Goal: Task Accomplishment & Management: Use online tool/utility

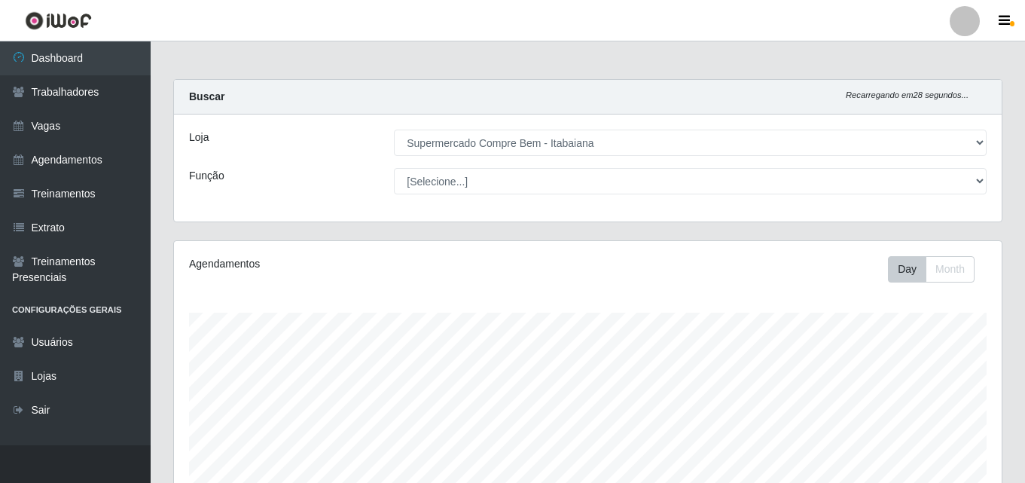
select select "264"
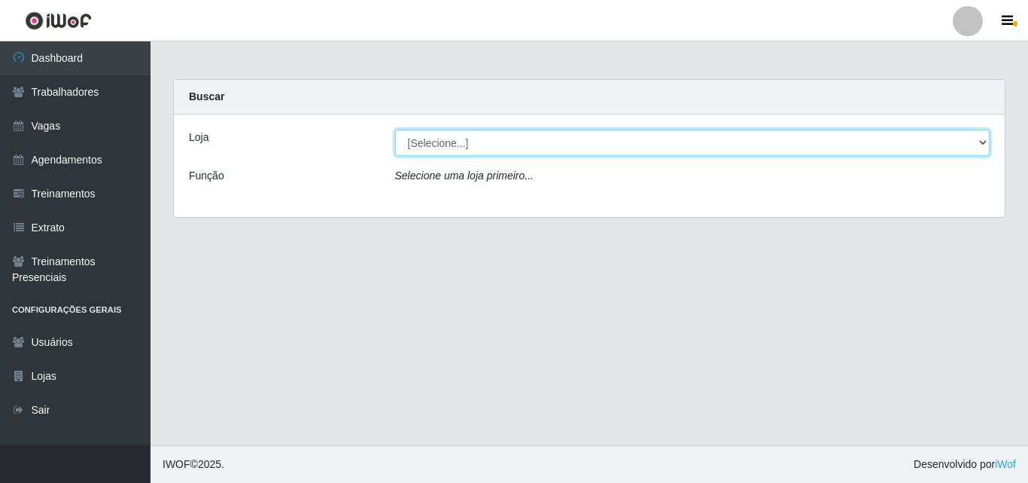
click at [428, 136] on select "[Selecione...] Supermercado Compre Bem - Itabaiana" at bounding box center [692, 142] width 595 height 26
select select "264"
click at [395, 129] on select "[Selecione...] Supermercado Compre Bem - Itabaiana" at bounding box center [692, 142] width 595 height 26
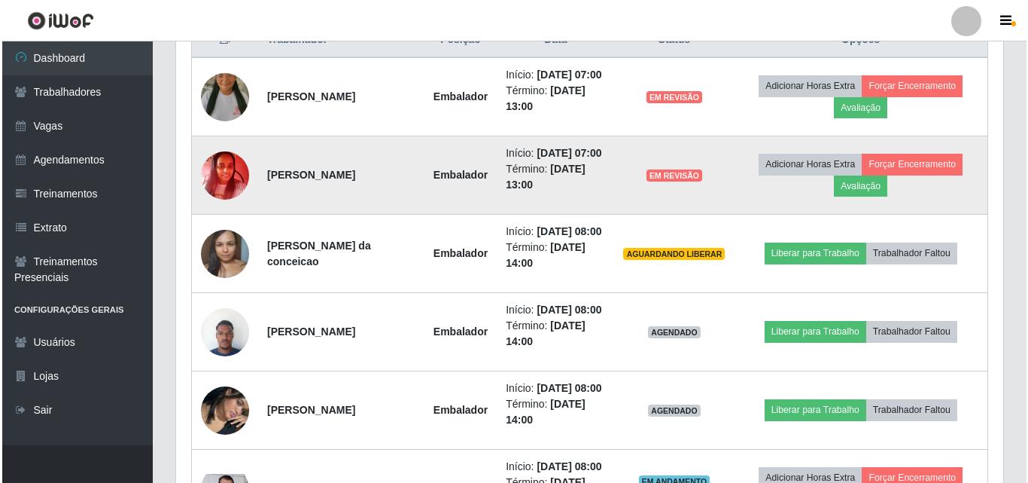
scroll to position [677, 0]
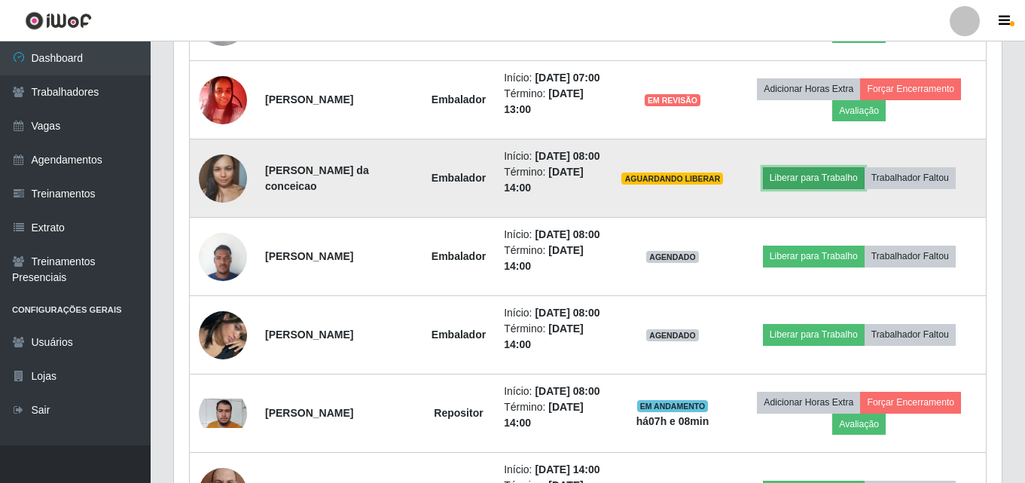
click at [799, 188] on button "Liberar para Trabalho" at bounding box center [814, 177] width 102 height 21
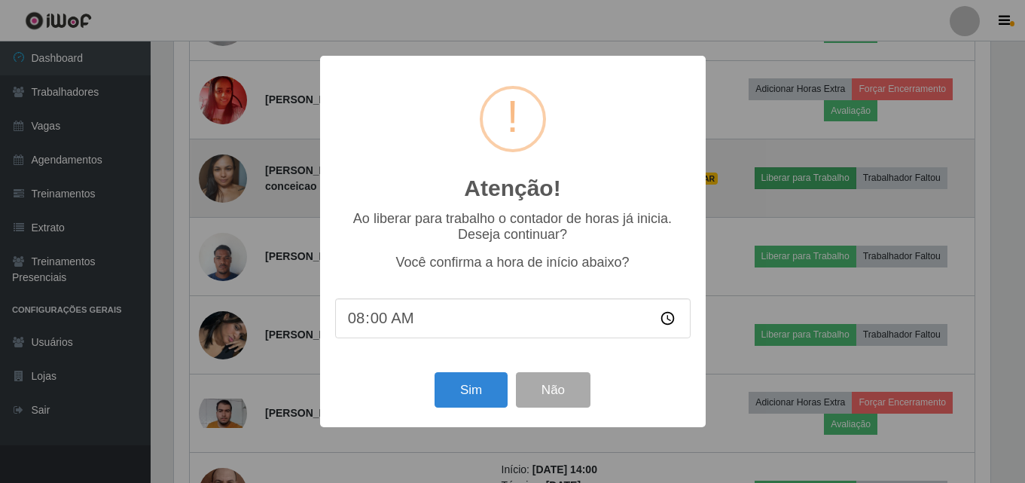
scroll to position [312, 820]
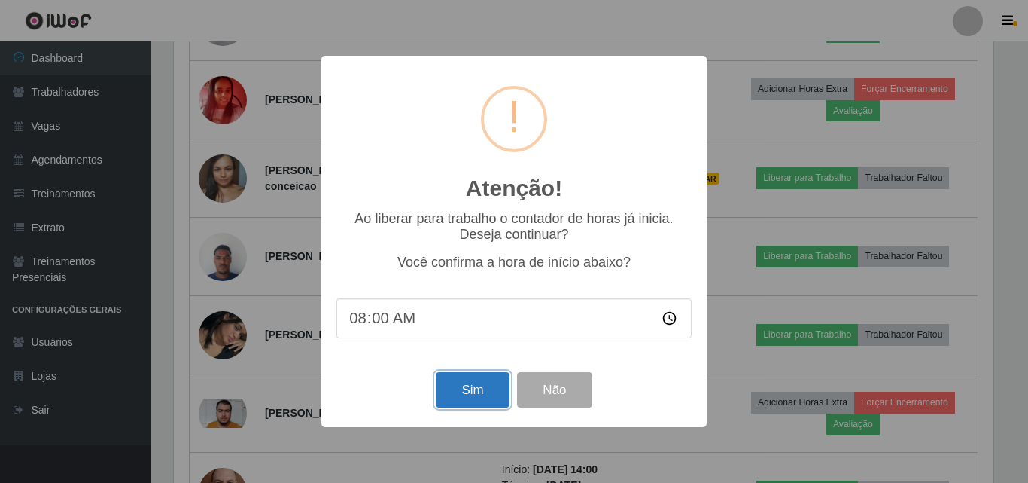
click at [449, 400] on button "Sim" at bounding box center [472, 389] width 73 height 35
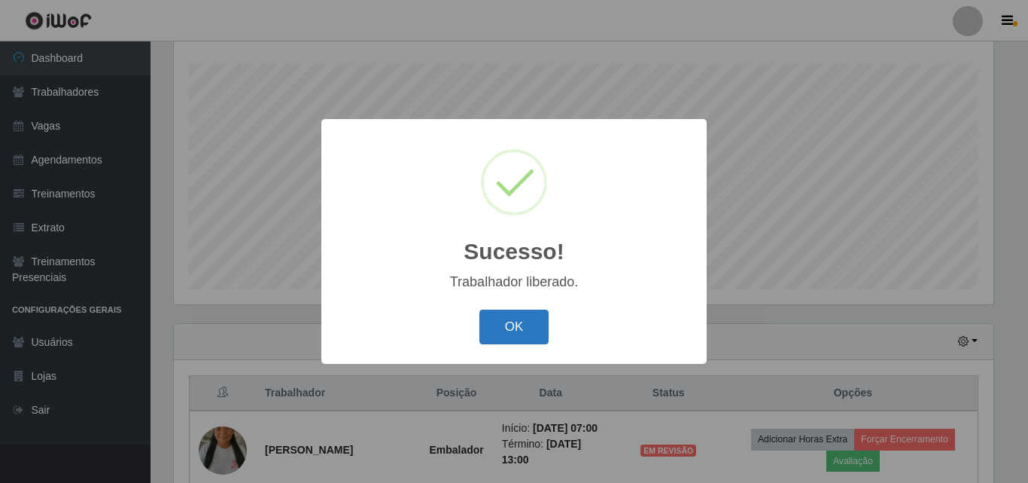
click at [513, 326] on button "OK" at bounding box center [515, 326] width 70 height 35
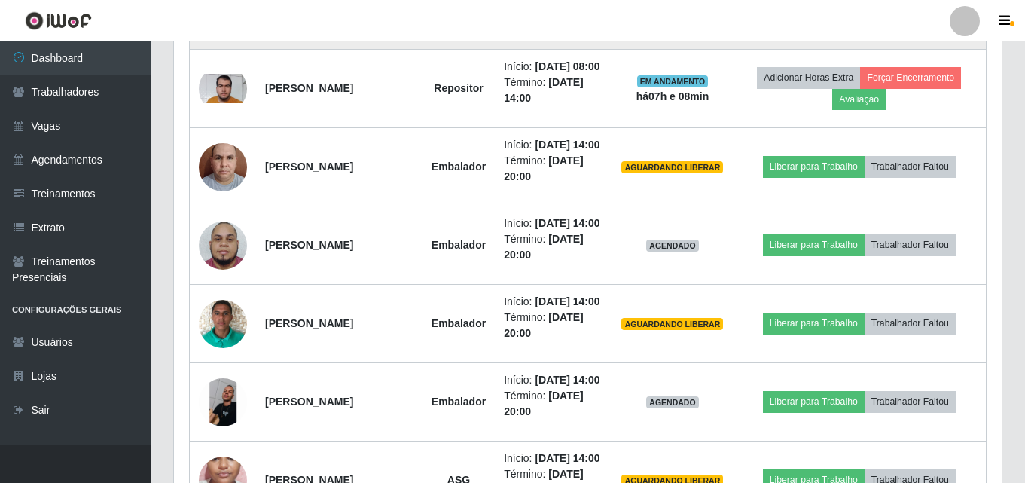
scroll to position [1077, 0]
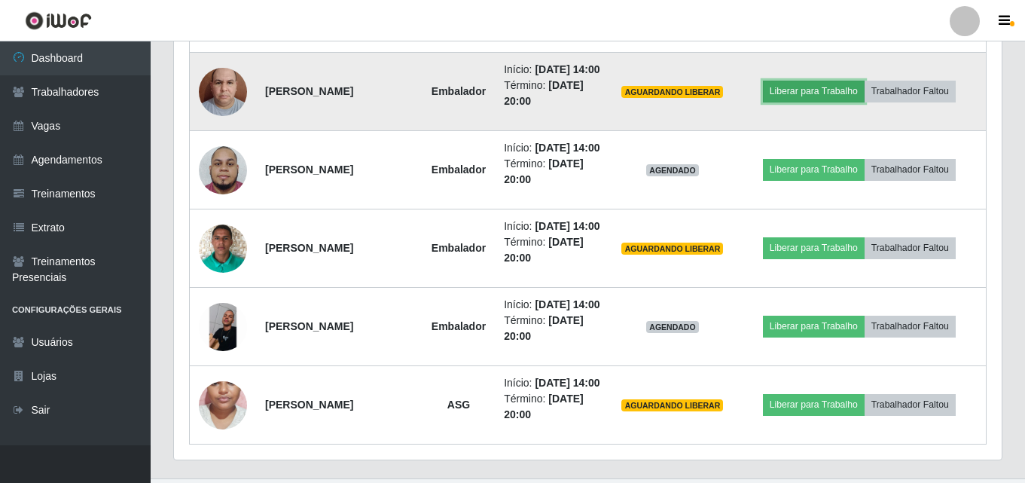
click at [840, 102] on button "Liberar para Trabalho" at bounding box center [814, 91] width 102 height 21
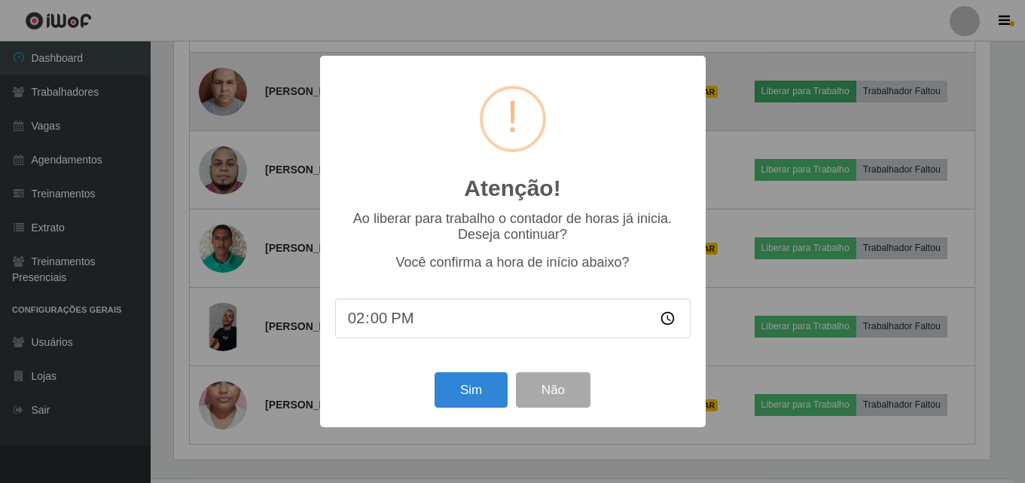
scroll to position [312, 820]
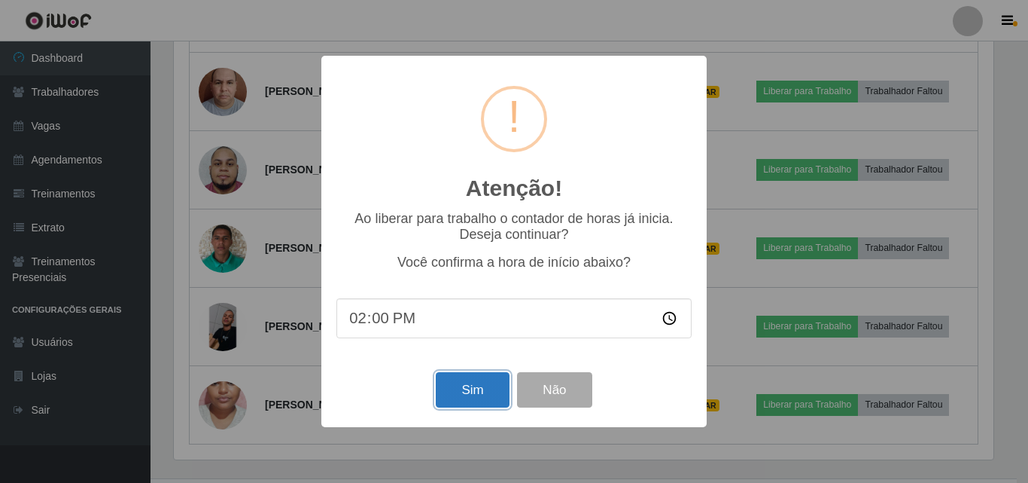
click at [476, 398] on button "Sim" at bounding box center [472, 389] width 73 height 35
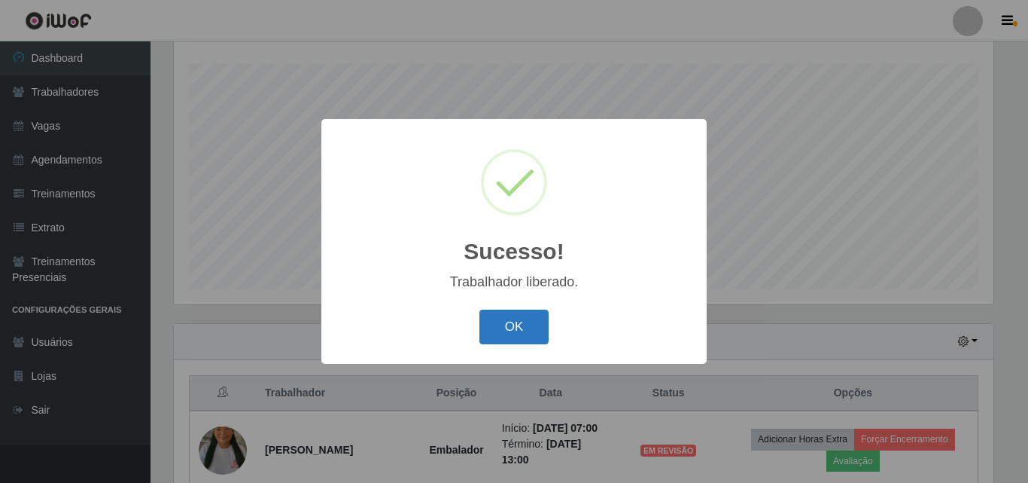
click at [495, 339] on button "OK" at bounding box center [515, 326] width 70 height 35
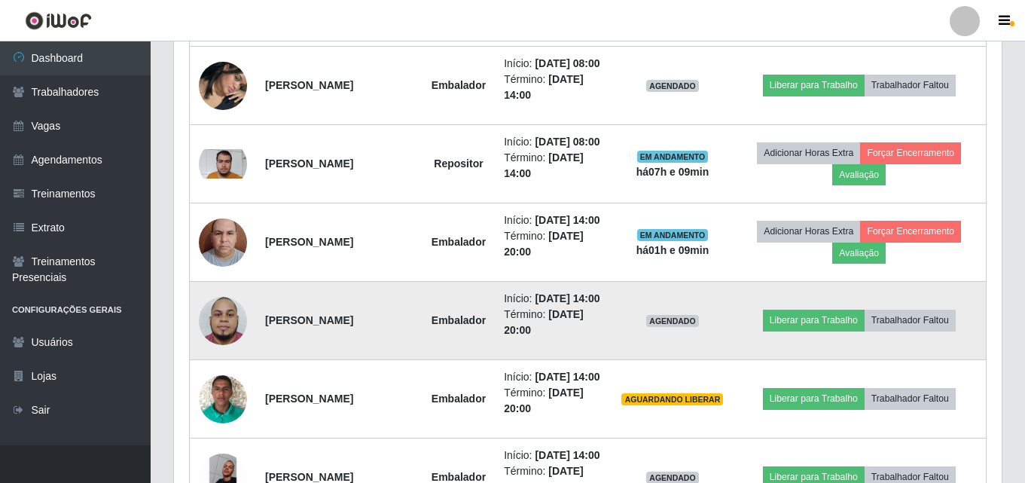
scroll to position [1077, 0]
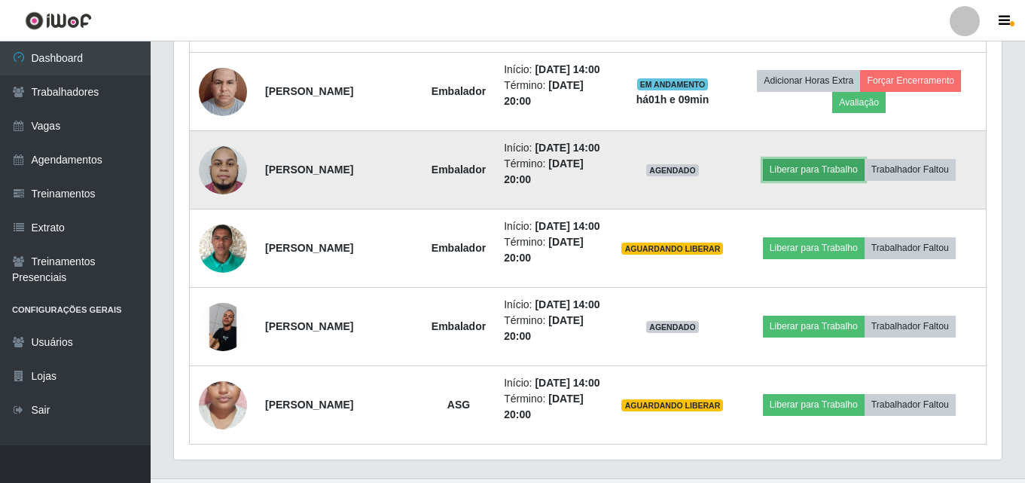
click at [804, 180] on button "Liberar para Trabalho" at bounding box center [814, 169] width 102 height 21
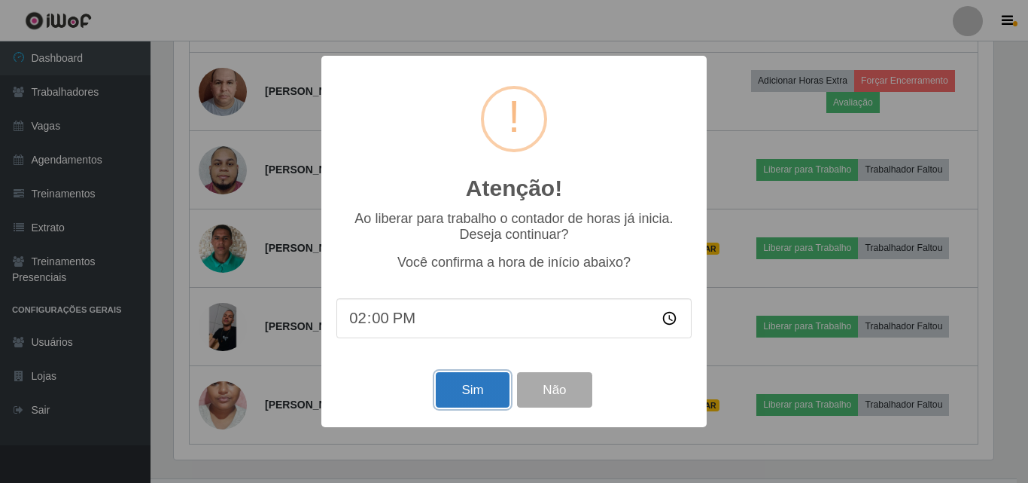
click at [469, 391] on button "Sim" at bounding box center [472, 389] width 73 height 35
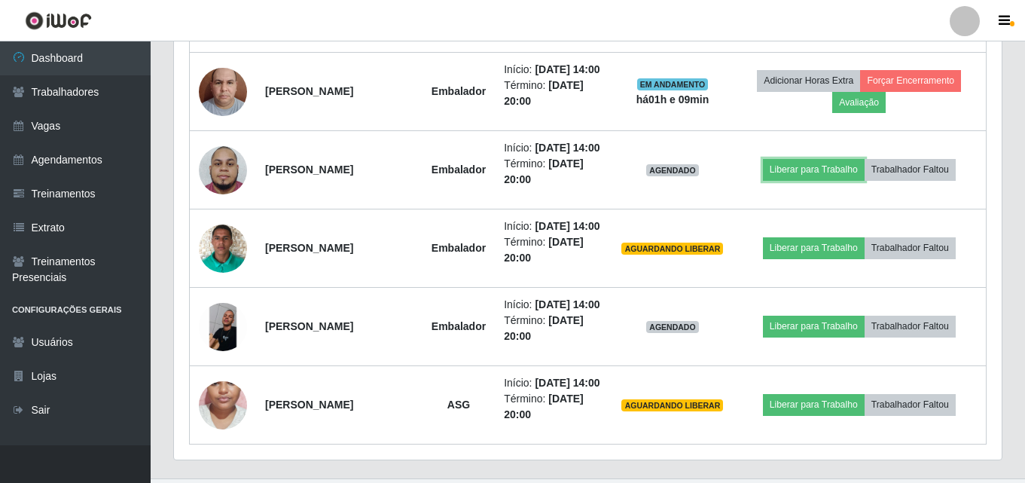
scroll to position [0, 0]
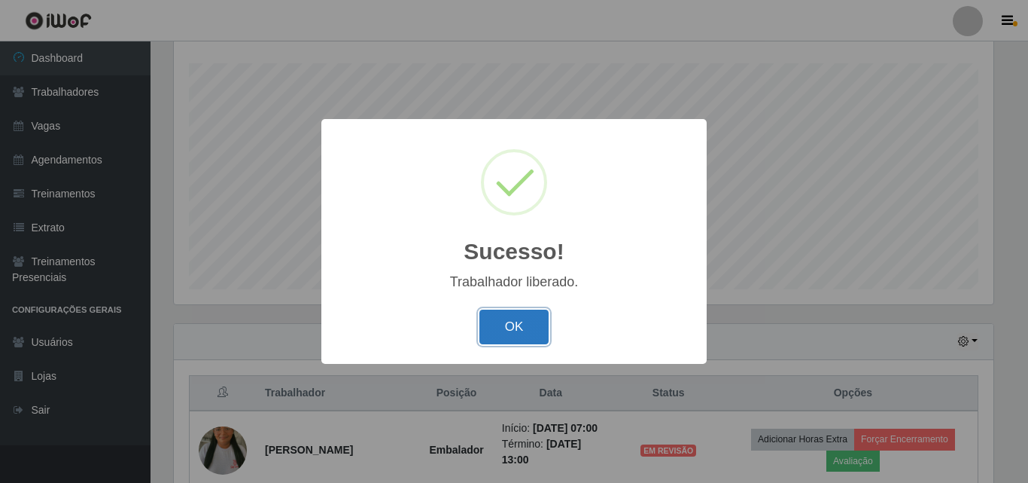
click at [498, 335] on button "OK" at bounding box center [515, 326] width 70 height 35
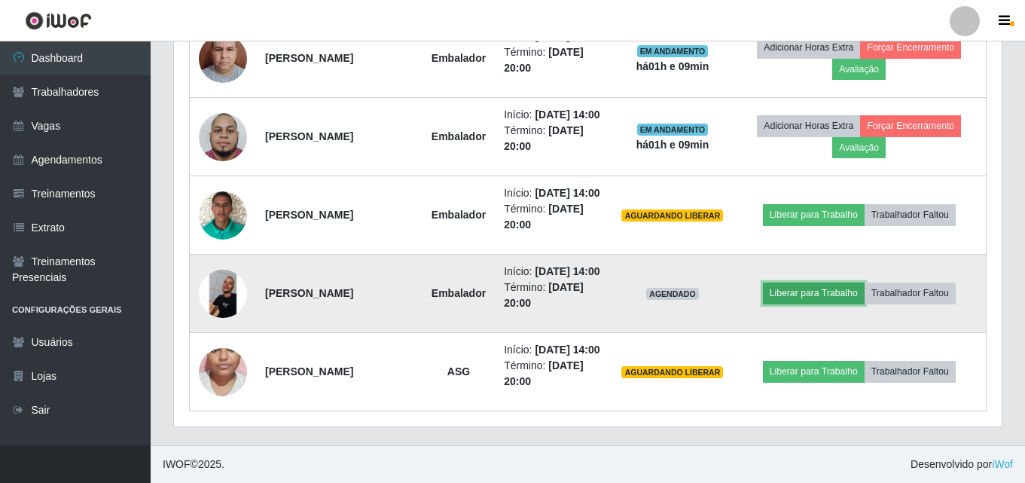
click at [797, 303] on button "Liberar para Trabalho" at bounding box center [814, 292] width 102 height 21
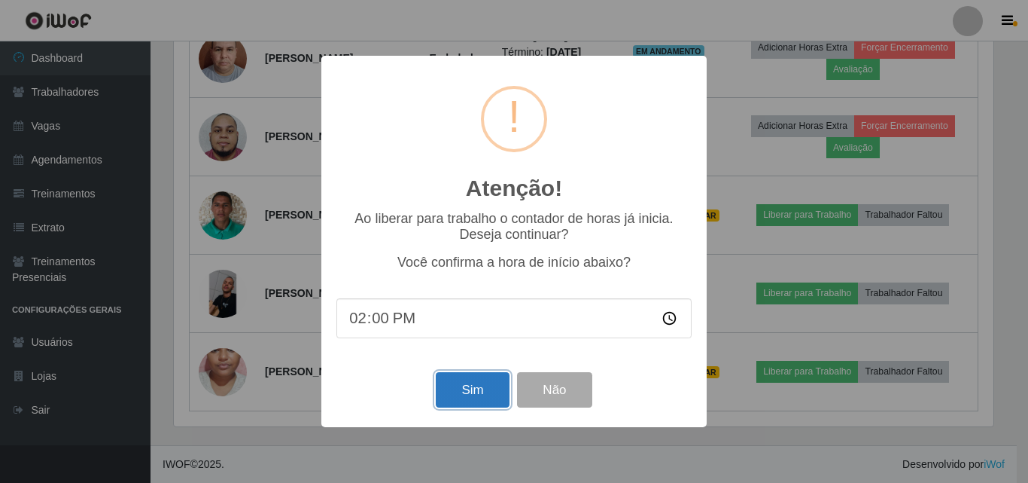
click at [477, 393] on button "Sim" at bounding box center [472, 389] width 73 height 35
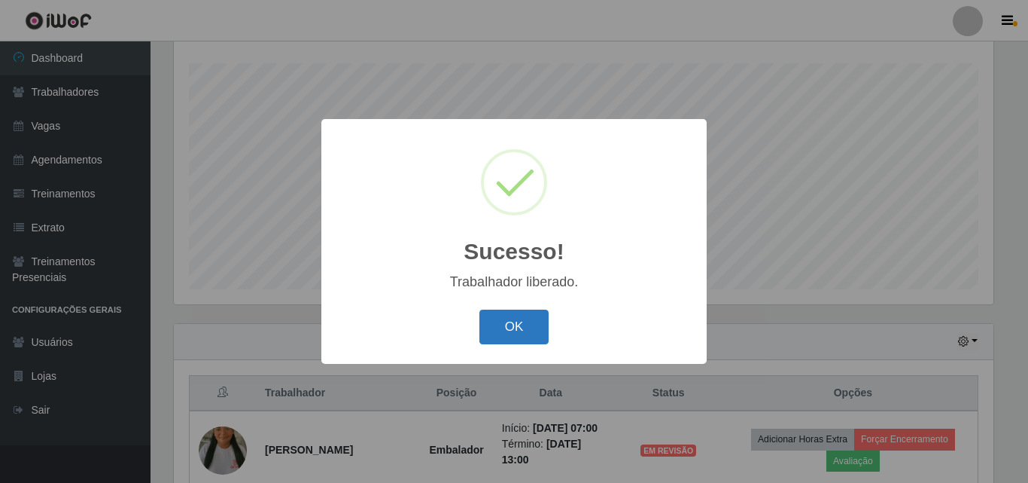
click at [517, 321] on button "OK" at bounding box center [515, 326] width 70 height 35
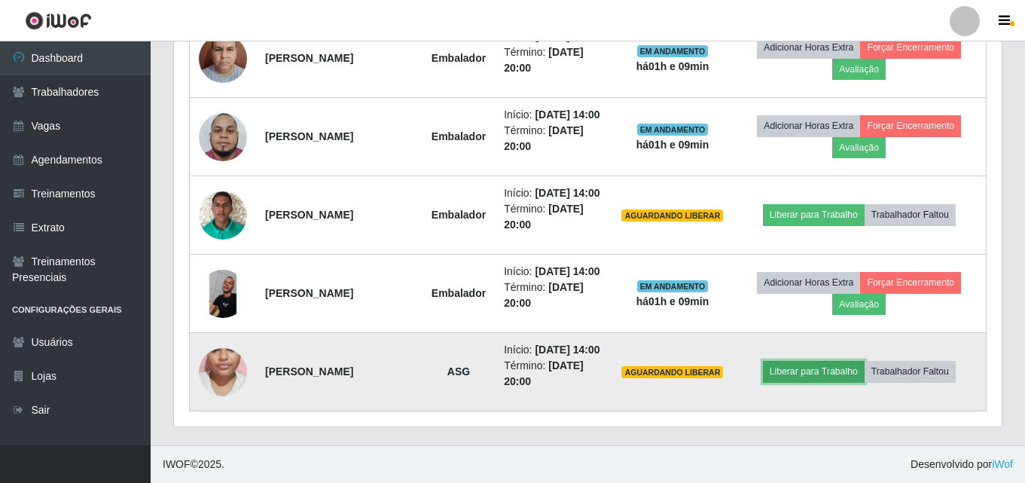
click at [824, 363] on button "Liberar para Trabalho" at bounding box center [814, 371] width 102 height 21
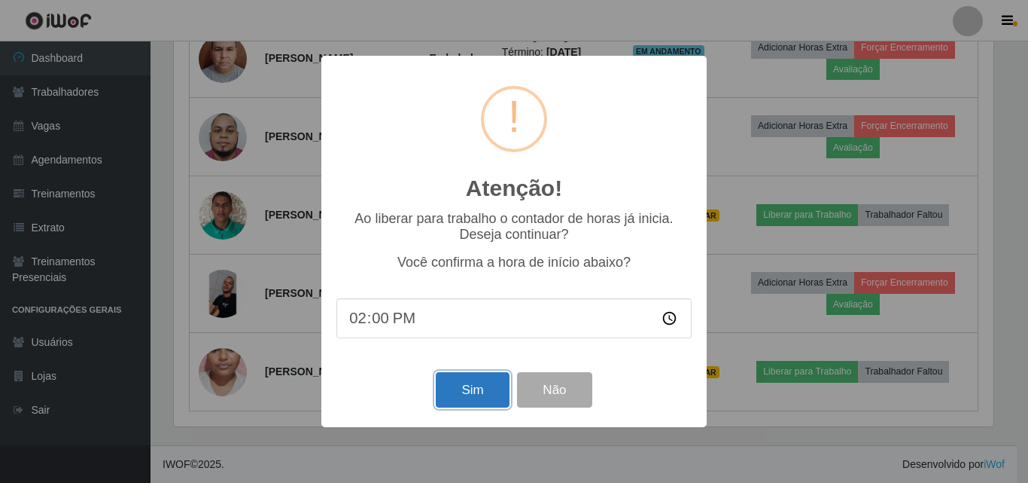
click at [451, 387] on button "Sim" at bounding box center [472, 389] width 73 height 35
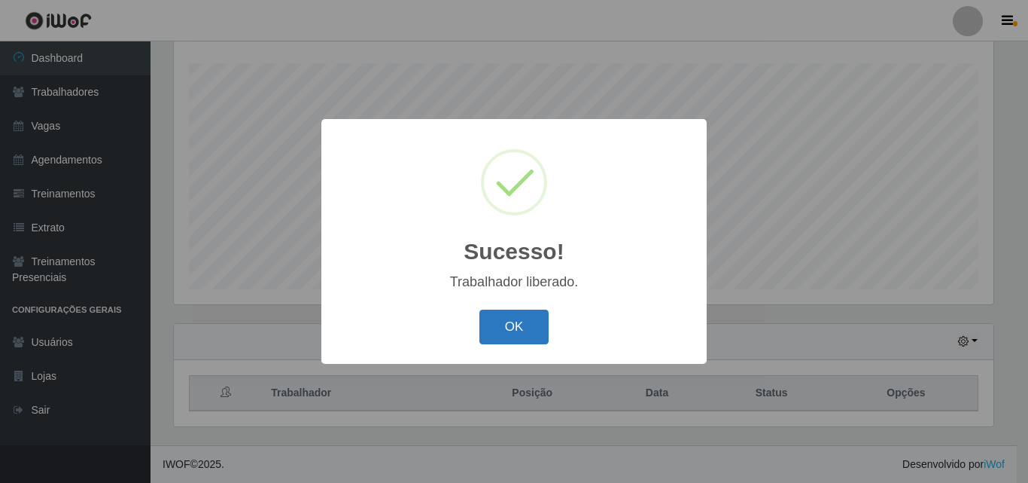
click at [499, 331] on button "OK" at bounding box center [515, 326] width 70 height 35
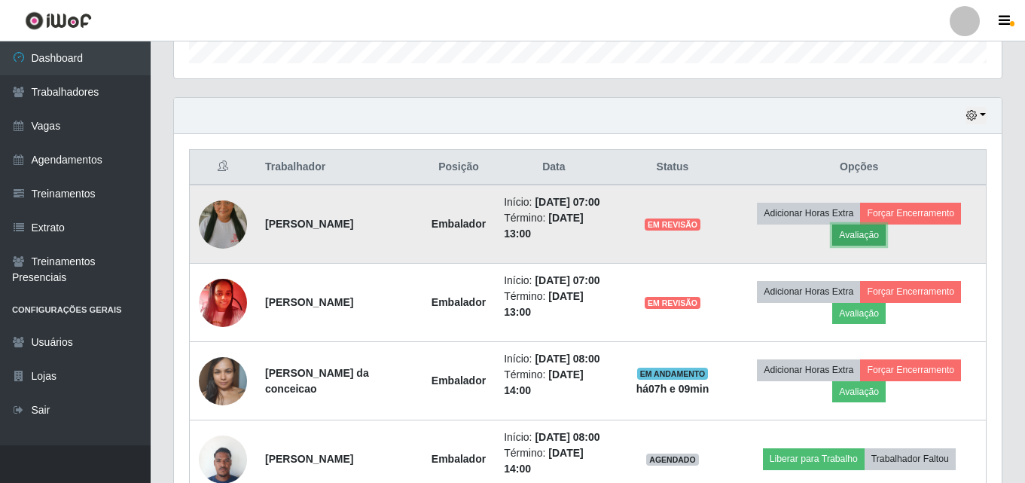
click at [853, 245] on button "Avaliação" at bounding box center [858, 234] width 53 height 21
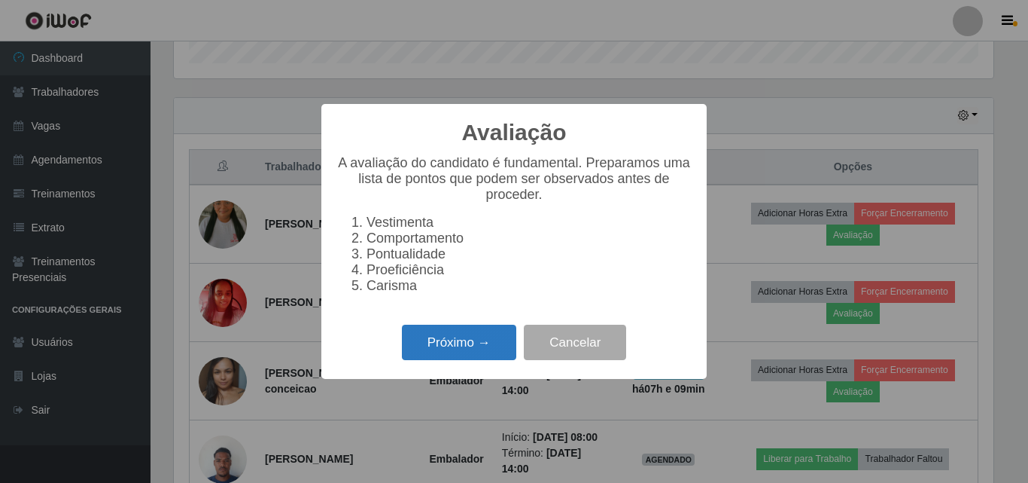
click at [449, 352] on button "Próximo →" at bounding box center [459, 341] width 114 height 35
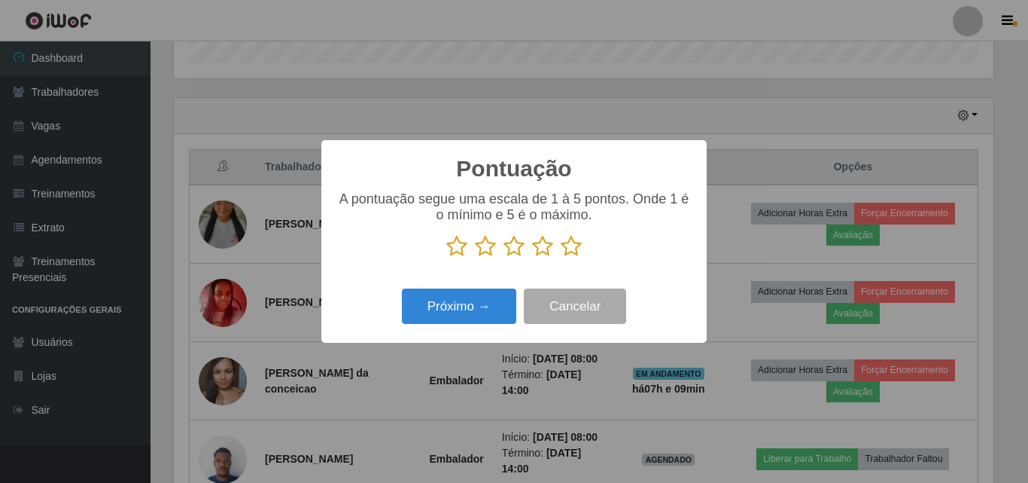
click at [579, 253] on icon at bounding box center [571, 246] width 21 height 23
click at [561, 257] on input "radio" at bounding box center [561, 257] width 0 height 0
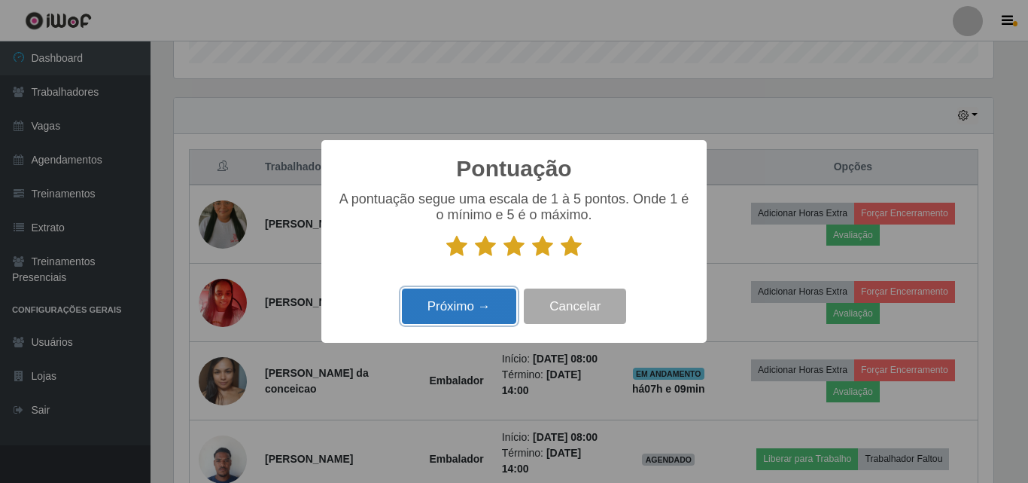
click at [484, 309] on button "Próximo →" at bounding box center [459, 305] width 114 height 35
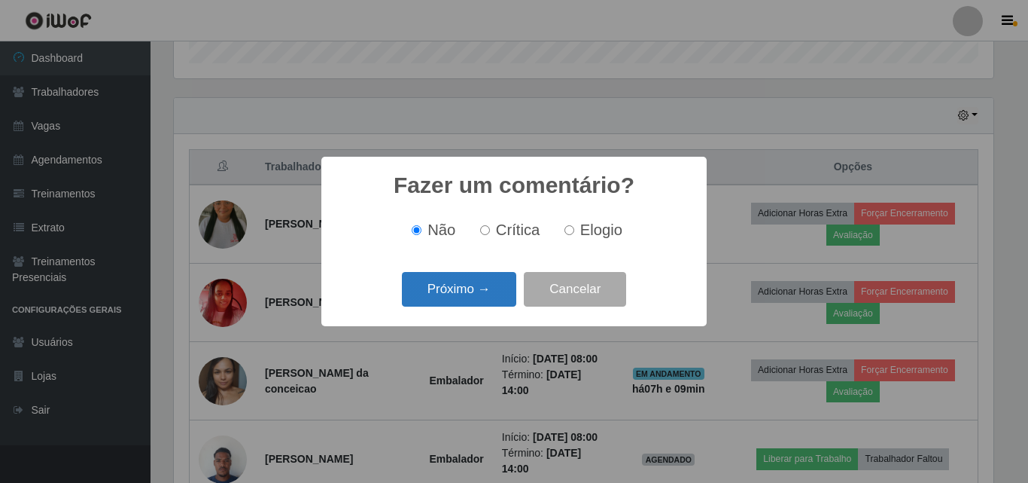
click at [475, 297] on button "Próximo →" at bounding box center [459, 289] width 114 height 35
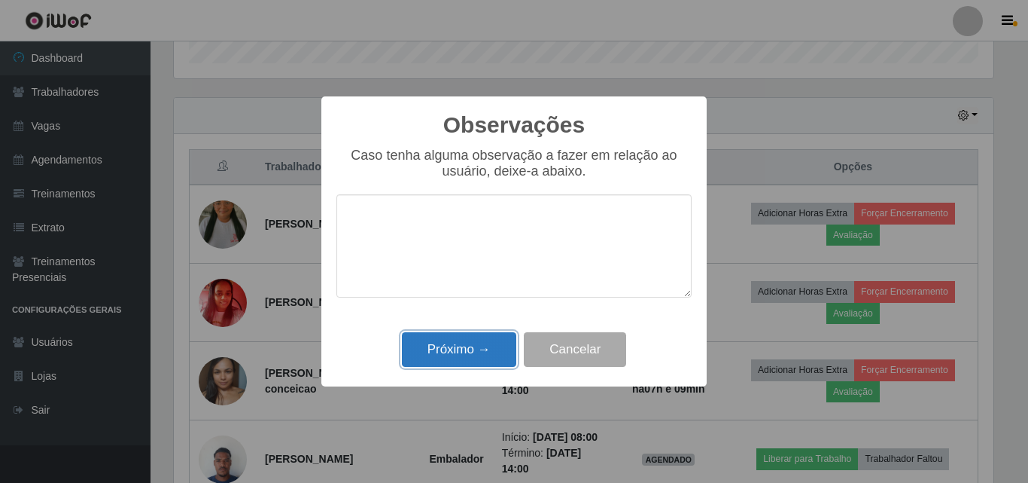
click at [485, 347] on button "Próximo →" at bounding box center [459, 349] width 114 height 35
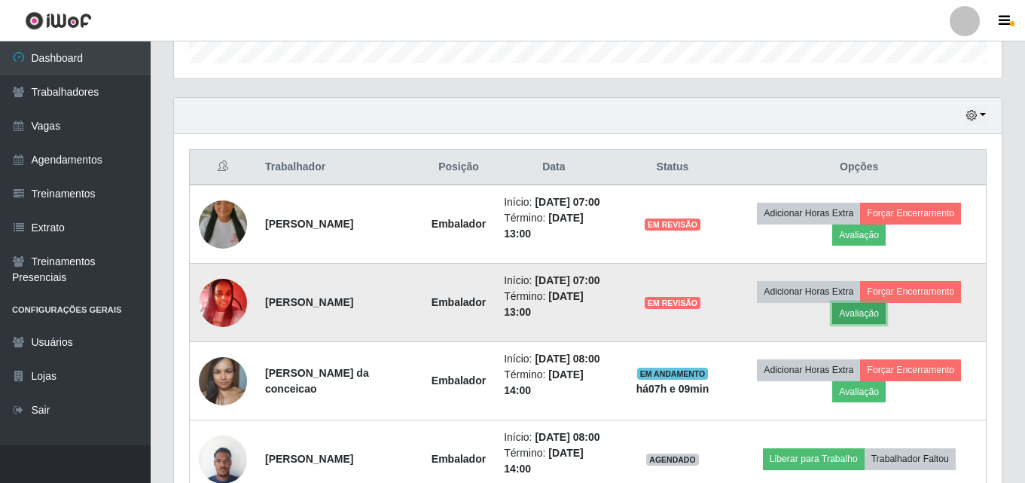
click at [864, 324] on button "Avaliação" at bounding box center [858, 313] width 53 height 21
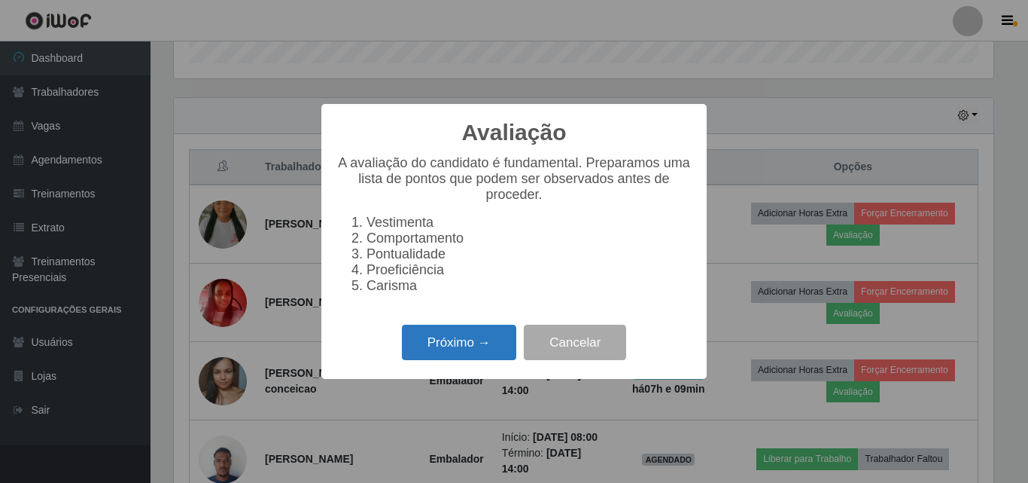
click at [464, 347] on button "Próximo →" at bounding box center [459, 341] width 114 height 35
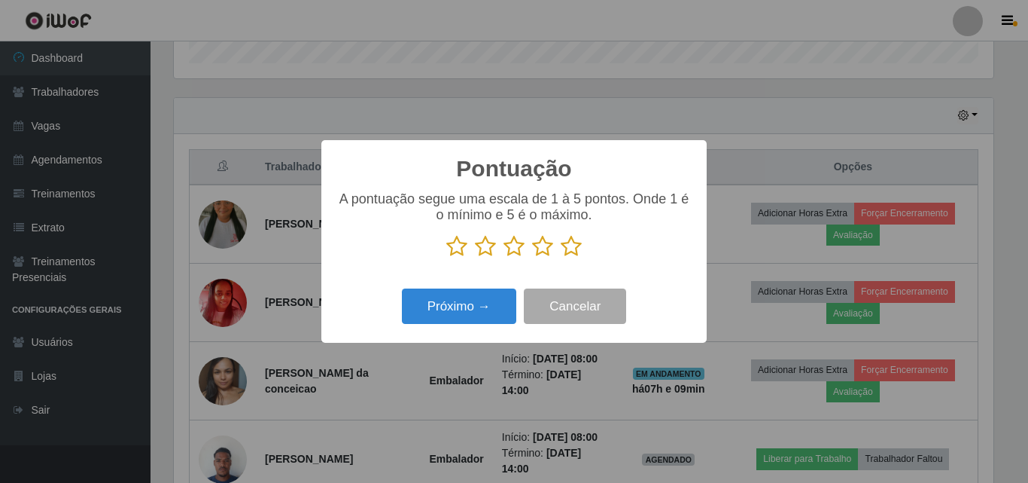
click at [537, 249] on icon at bounding box center [542, 246] width 21 height 23
click at [532, 257] on input "radio" at bounding box center [532, 257] width 0 height 0
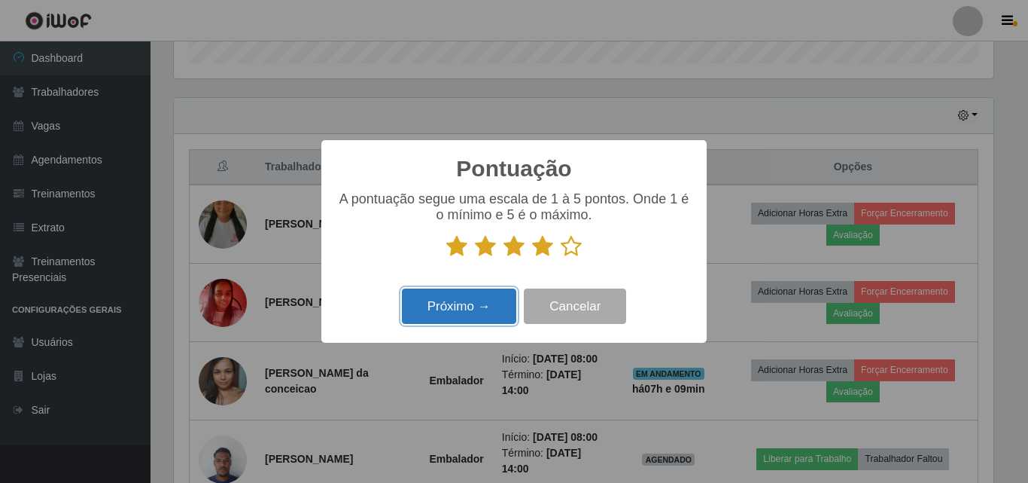
click at [461, 310] on button "Próximo →" at bounding box center [459, 305] width 114 height 35
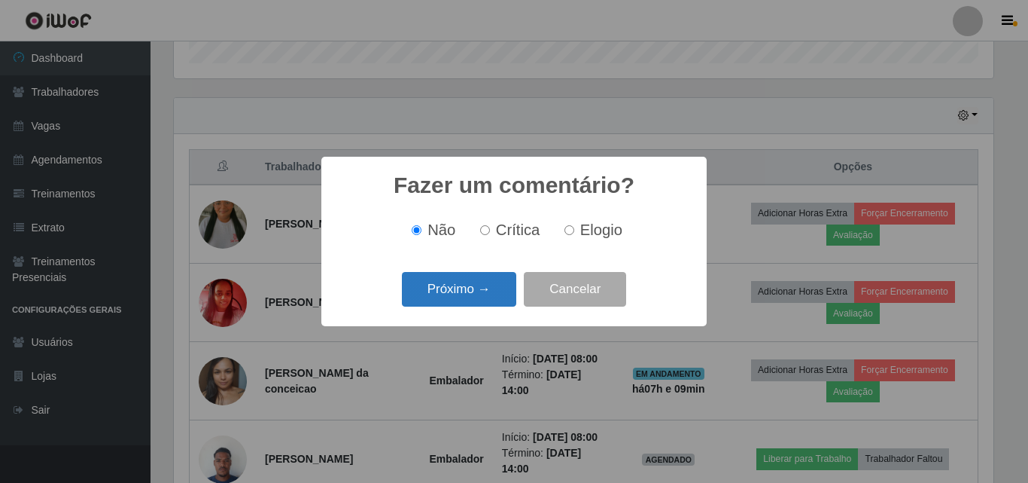
click at [452, 302] on button "Próximo →" at bounding box center [459, 289] width 114 height 35
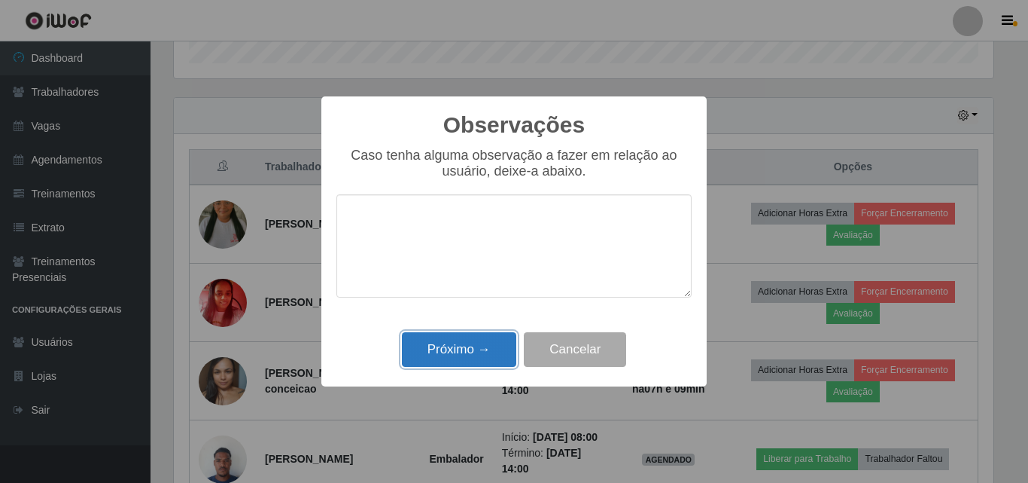
click at [455, 339] on button "Próximo →" at bounding box center [459, 349] width 114 height 35
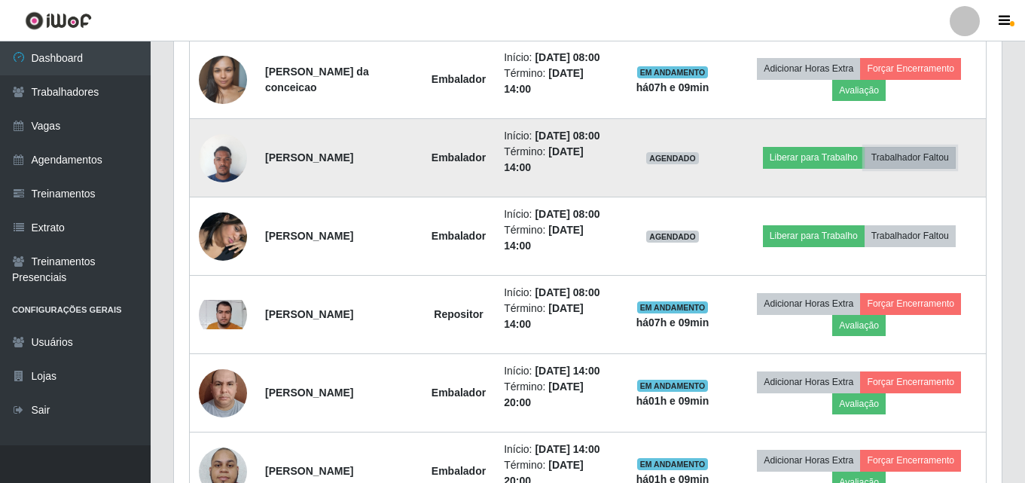
click at [913, 168] on button "Trabalhador Faltou" at bounding box center [909, 157] width 91 height 21
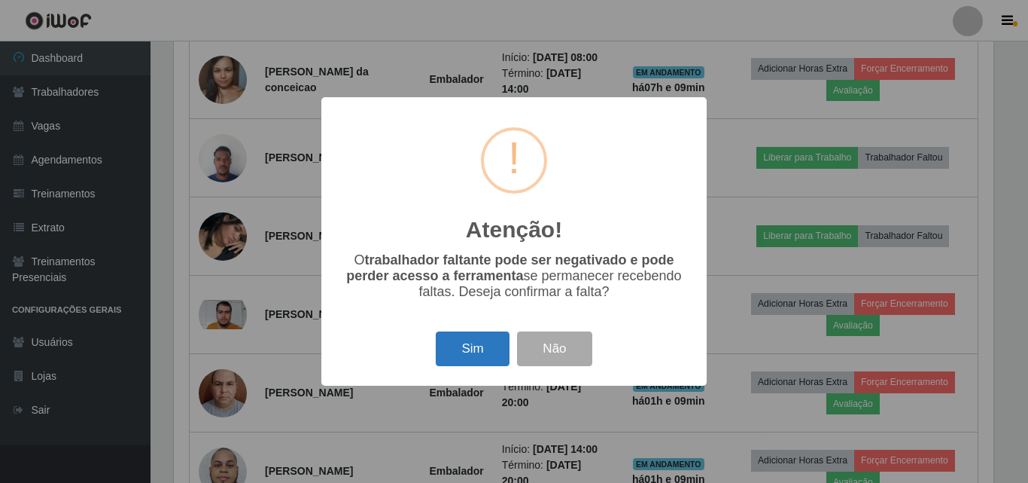
click at [475, 351] on button "Sim" at bounding box center [472, 348] width 73 height 35
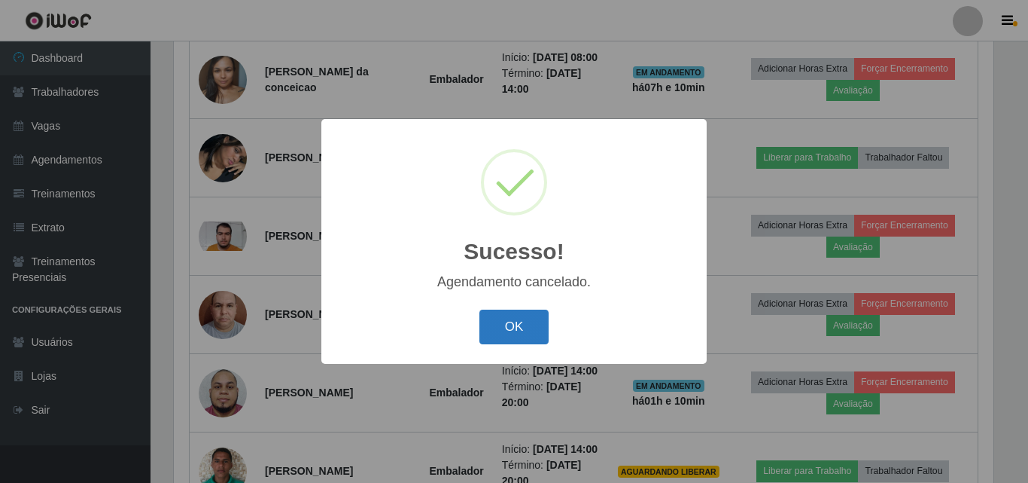
click at [486, 325] on button "OK" at bounding box center [515, 326] width 70 height 35
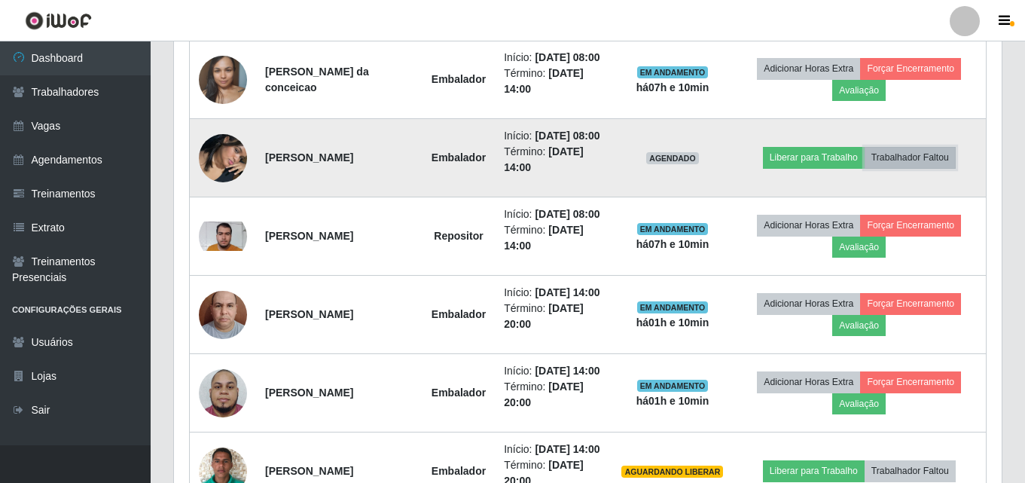
click at [912, 168] on button "Trabalhador Faltou" at bounding box center [909, 157] width 91 height 21
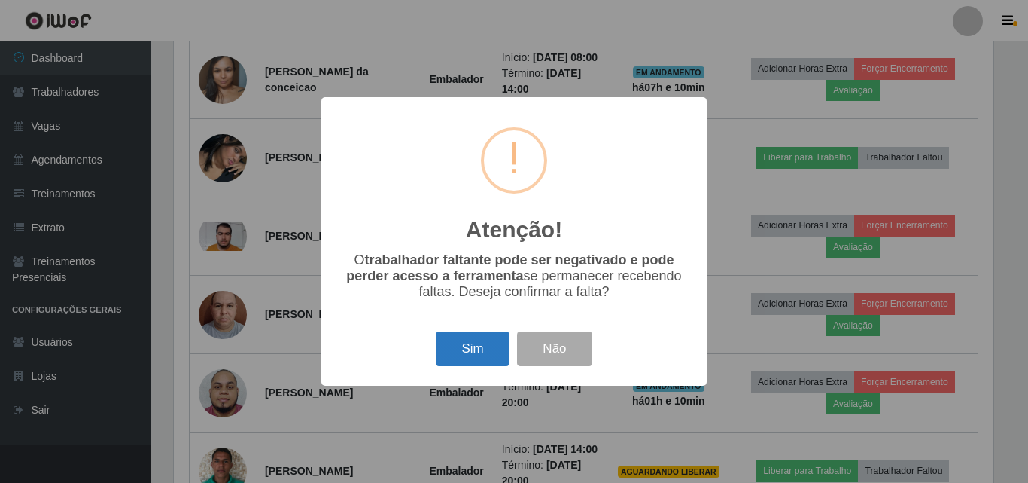
click at [477, 342] on button "Sim" at bounding box center [472, 348] width 73 height 35
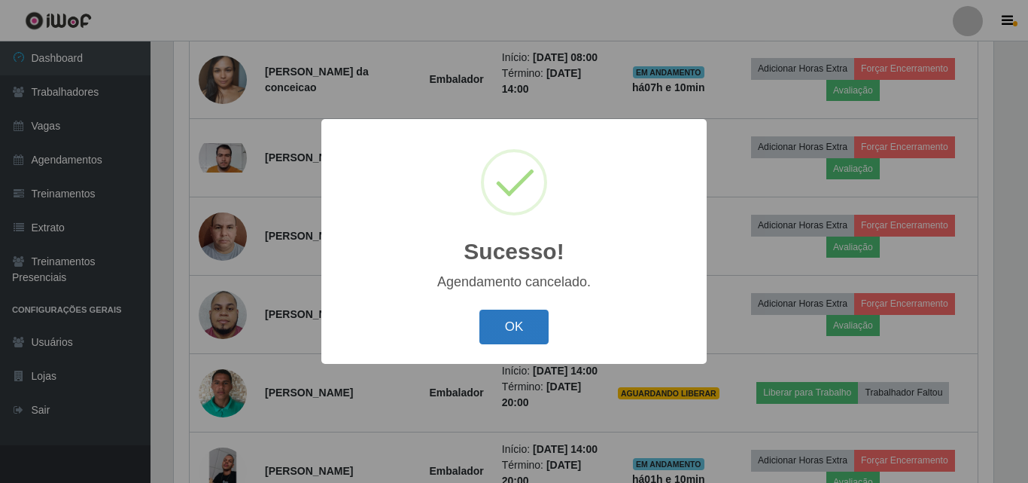
click at [499, 323] on button "OK" at bounding box center [515, 326] width 70 height 35
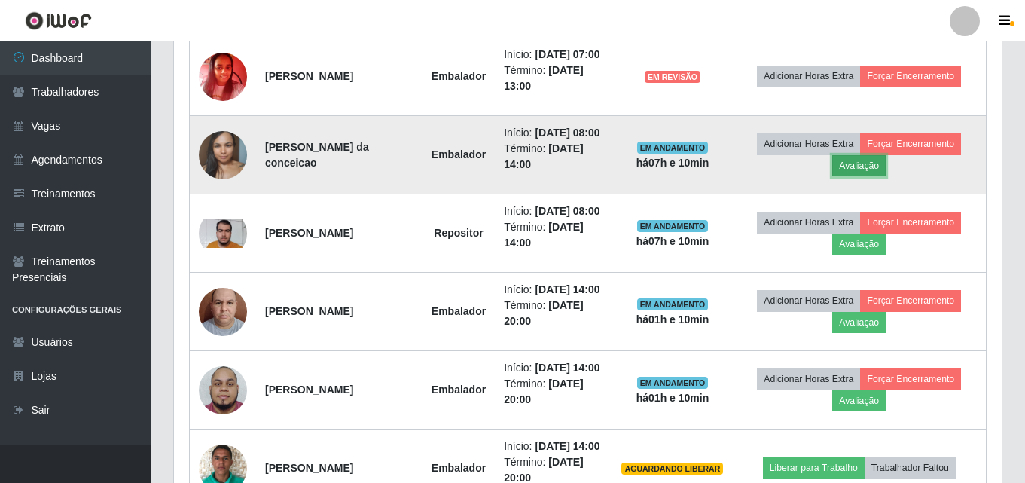
click at [878, 176] on button "Avaliação" at bounding box center [858, 165] width 53 height 21
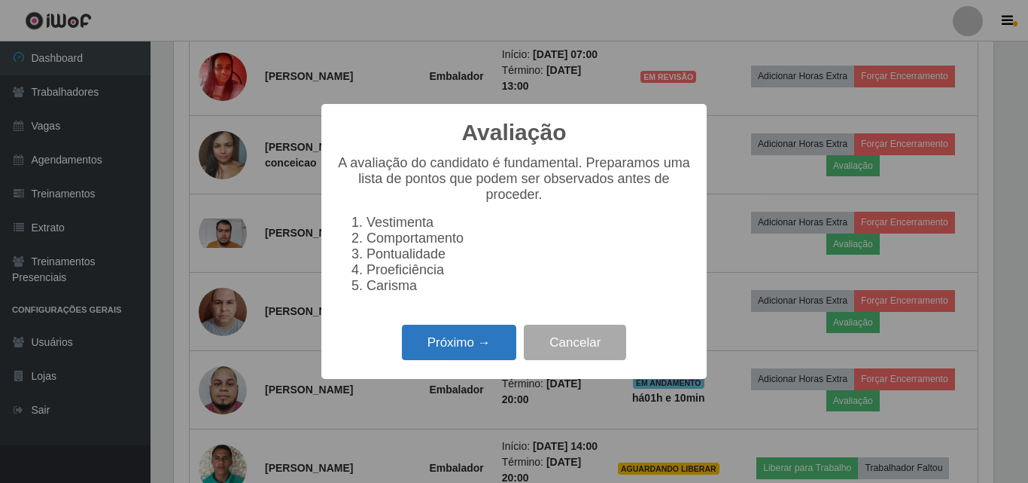
click at [473, 343] on button "Próximo →" at bounding box center [459, 341] width 114 height 35
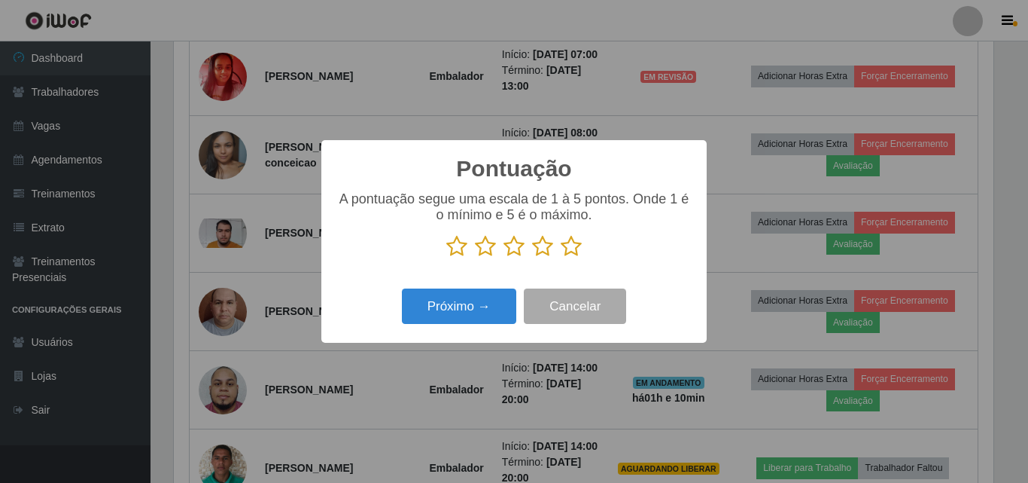
click at [540, 247] on icon at bounding box center [542, 246] width 21 height 23
click at [532, 257] on input "radio" at bounding box center [532, 257] width 0 height 0
click at [570, 254] on icon at bounding box center [571, 246] width 21 height 23
click at [561, 257] on input "radio" at bounding box center [561, 257] width 0 height 0
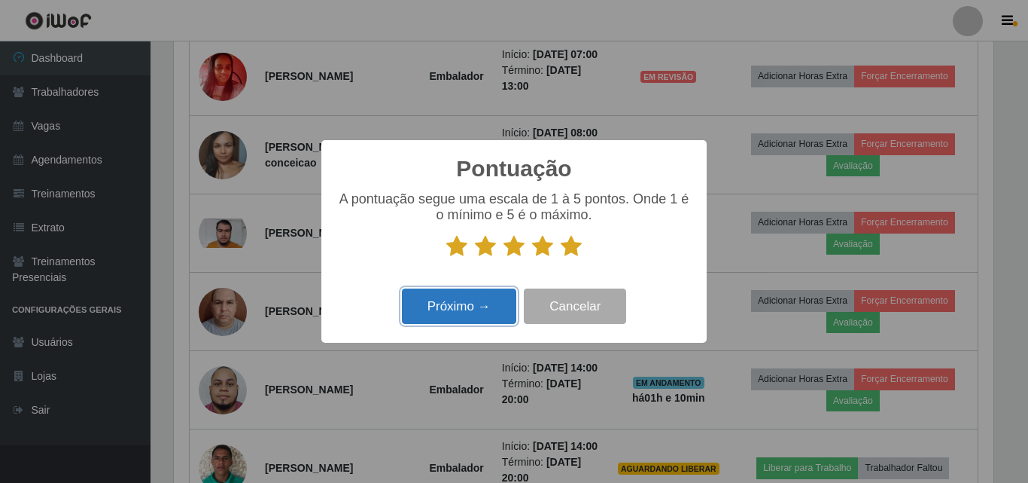
click at [457, 311] on button "Próximo →" at bounding box center [459, 305] width 114 height 35
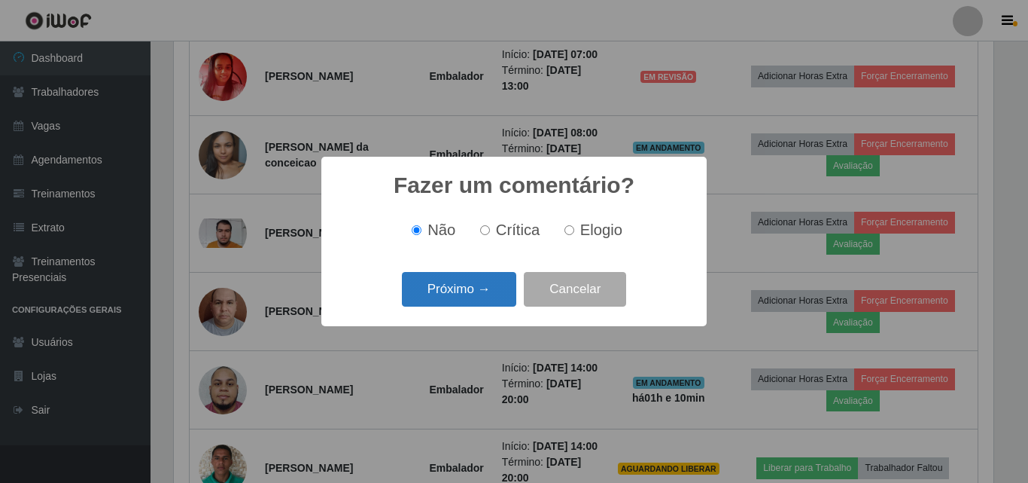
click at [453, 299] on button "Próximo →" at bounding box center [459, 289] width 114 height 35
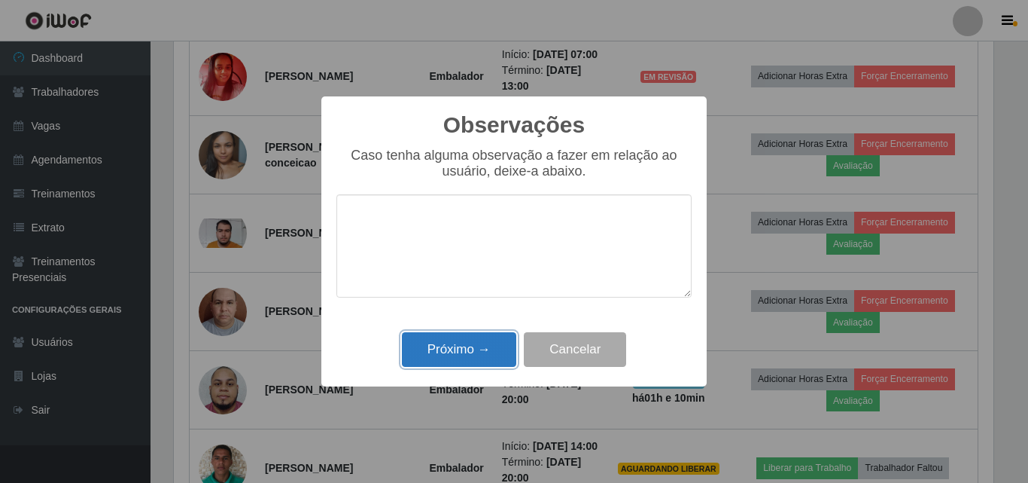
click at [485, 349] on button "Próximo →" at bounding box center [459, 349] width 114 height 35
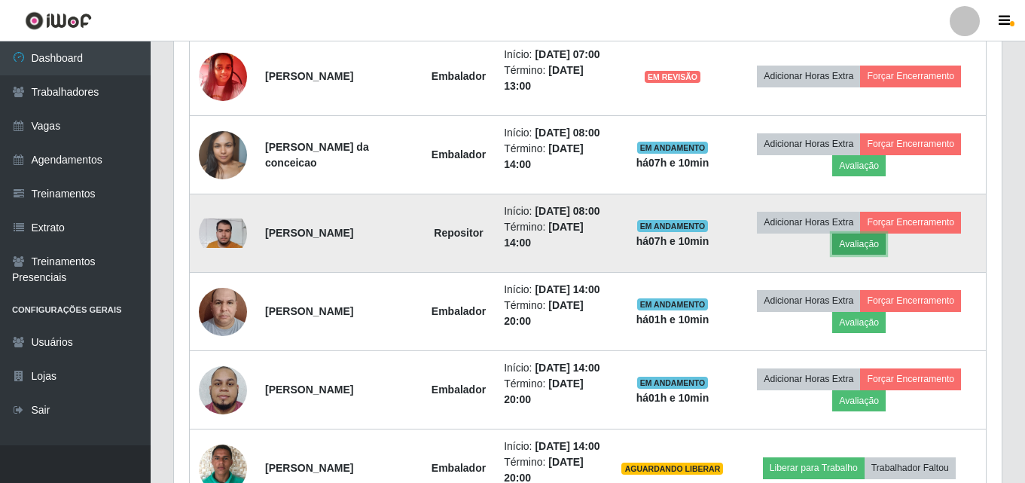
click at [864, 254] on button "Avaliação" at bounding box center [858, 243] width 53 height 21
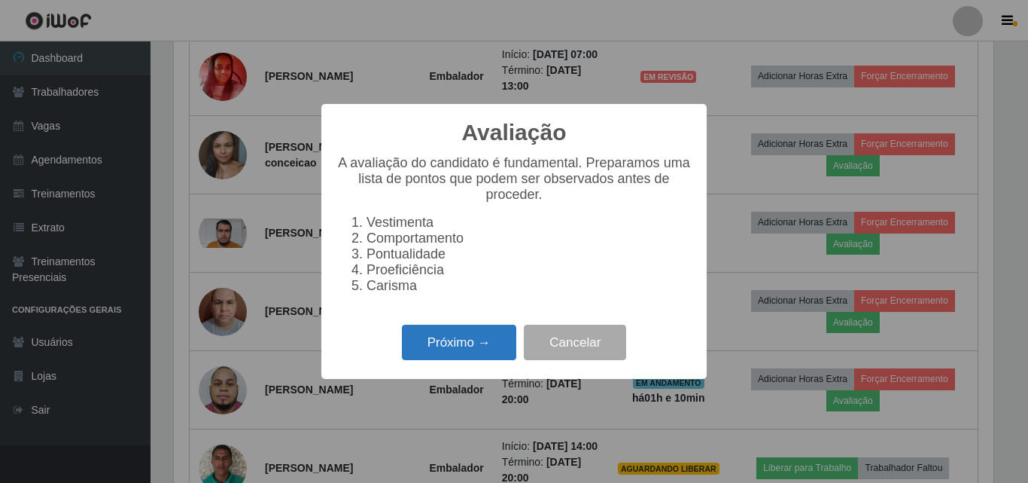
click at [486, 352] on button "Próximo →" at bounding box center [459, 341] width 114 height 35
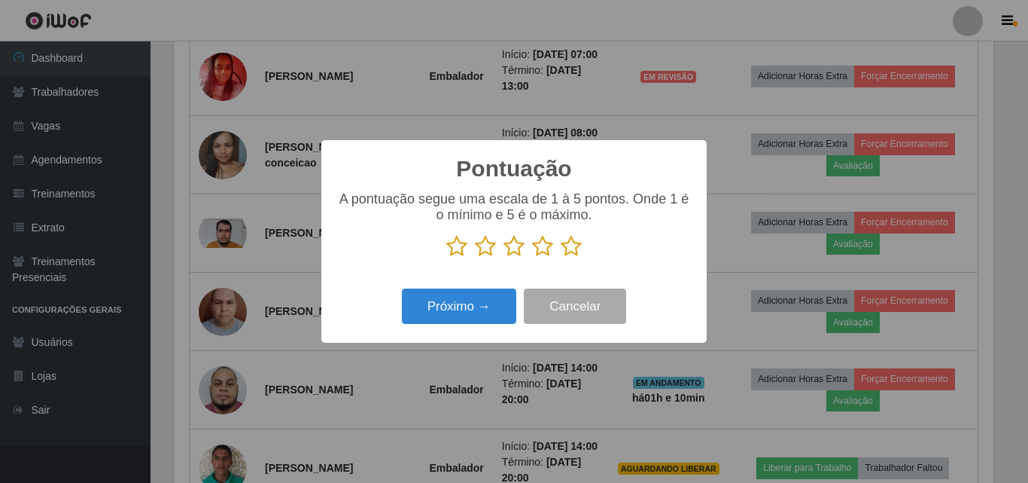
click at [572, 242] on icon at bounding box center [571, 246] width 21 height 23
click at [561, 257] on input "radio" at bounding box center [561, 257] width 0 height 0
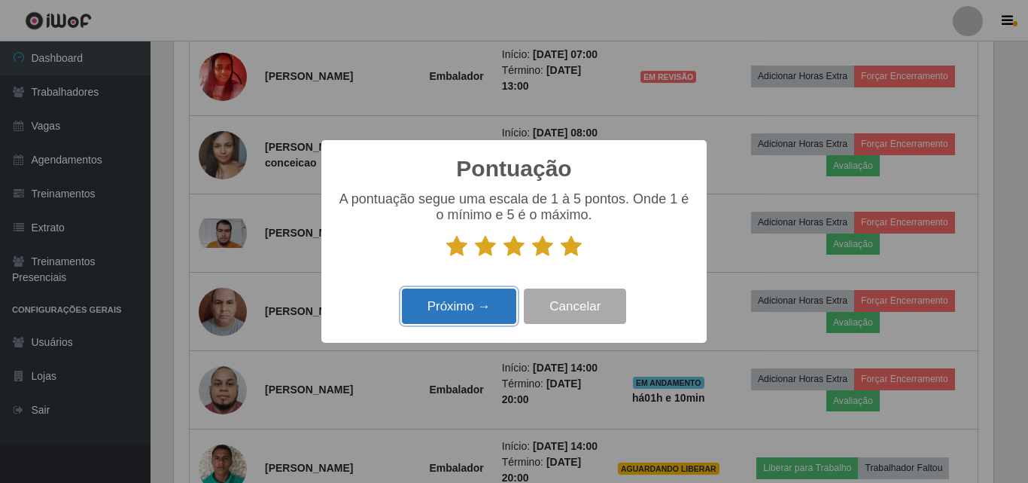
click at [446, 312] on button "Próximo →" at bounding box center [459, 305] width 114 height 35
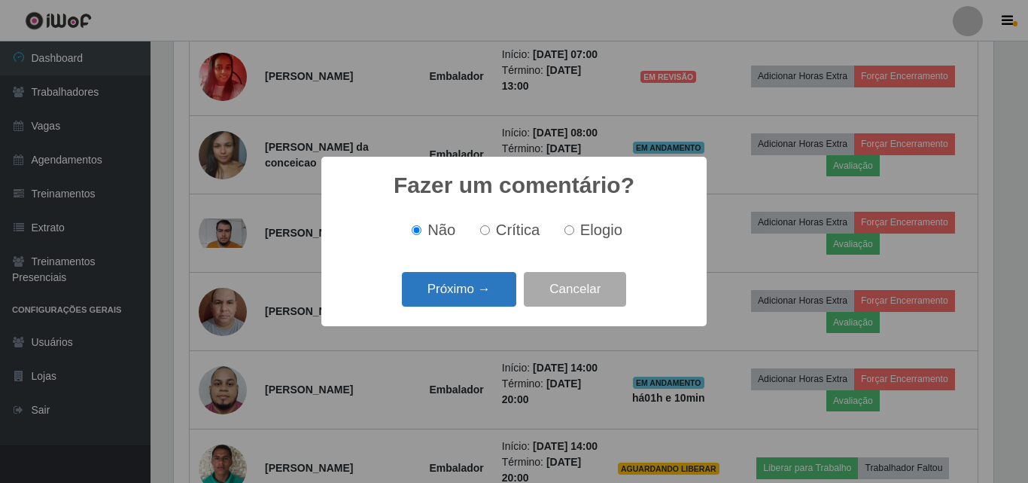
click at [447, 297] on button "Próximo →" at bounding box center [459, 289] width 114 height 35
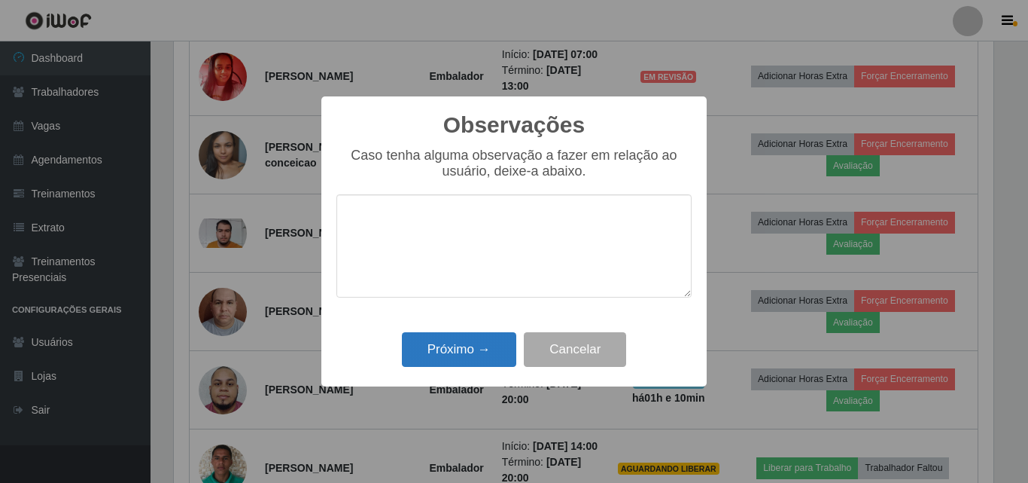
drag, startPoint x: 485, startPoint y: 370, endPoint x: 480, endPoint y: 358, distance: 12.5
click at [483, 364] on div "Próximo → Cancelar" at bounding box center [513, 348] width 355 height 43
click at [455, 346] on button "Próximo →" at bounding box center [459, 349] width 114 height 35
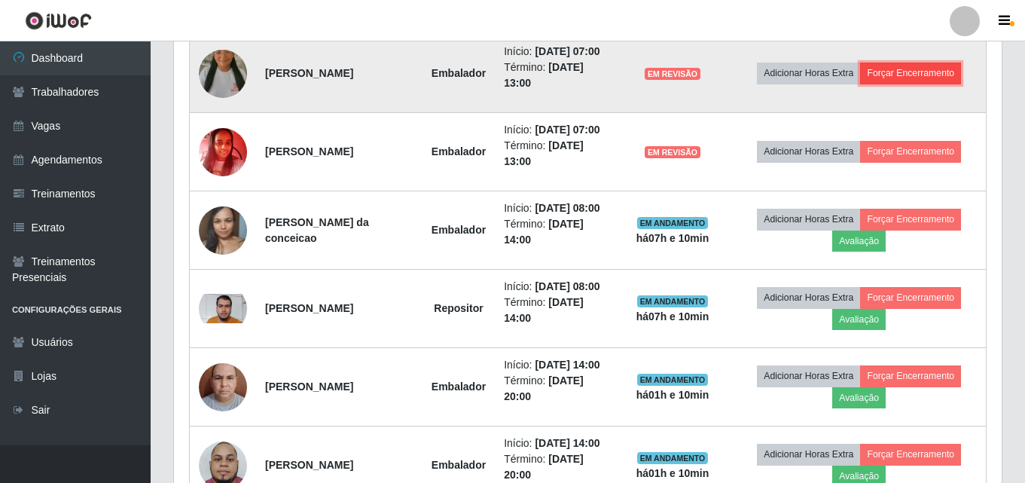
click at [912, 84] on button "Forçar Encerramento" at bounding box center [910, 72] width 101 height 21
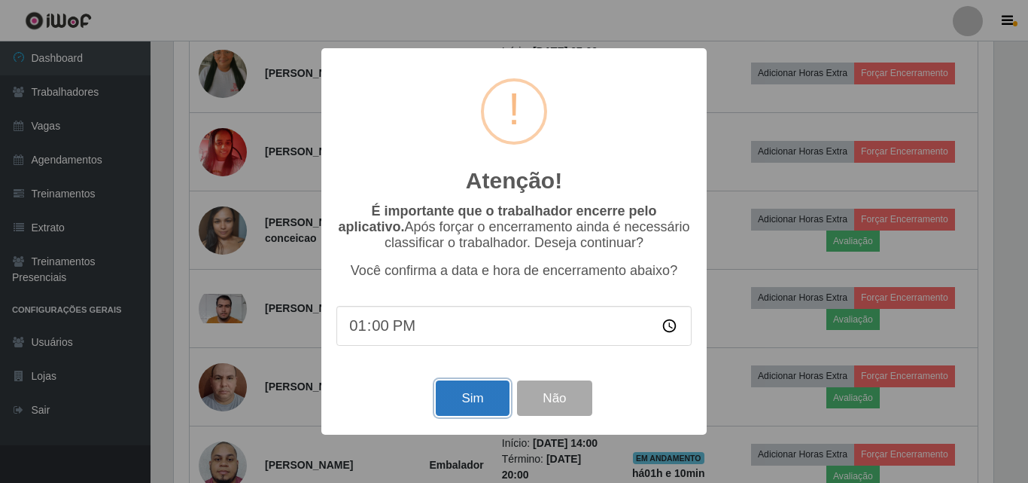
click at [458, 404] on button "Sim" at bounding box center [472, 397] width 73 height 35
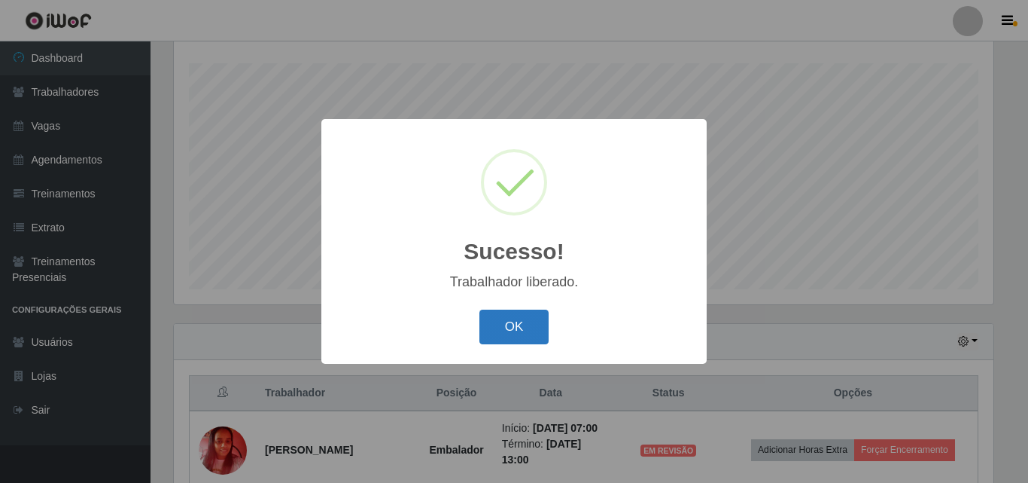
click at [498, 323] on button "OK" at bounding box center [515, 326] width 70 height 35
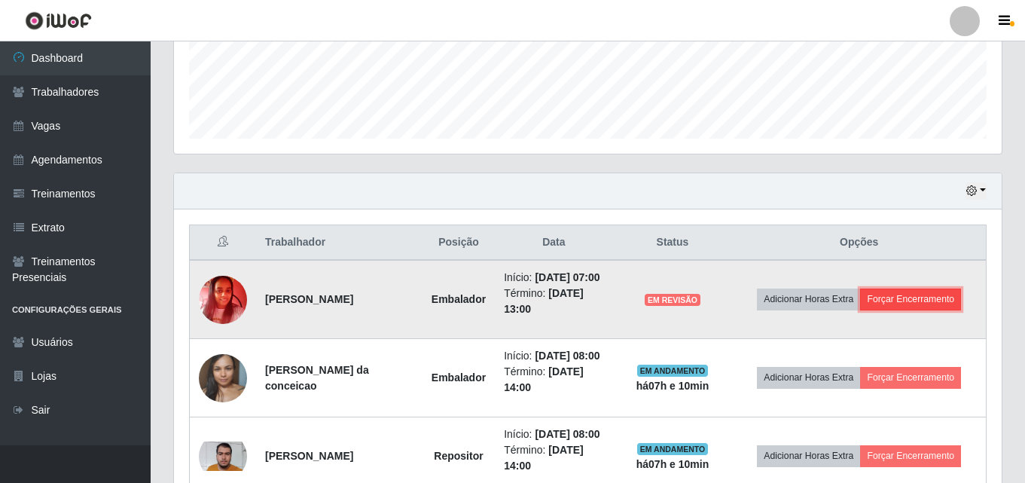
click at [912, 306] on button "Forçar Encerramento" at bounding box center [910, 298] width 101 height 21
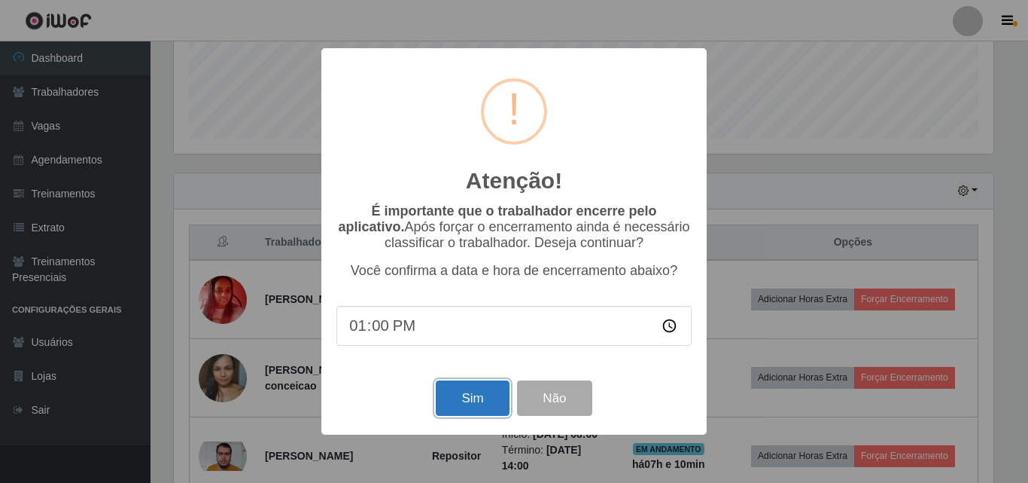
click at [477, 406] on button "Sim" at bounding box center [472, 397] width 73 height 35
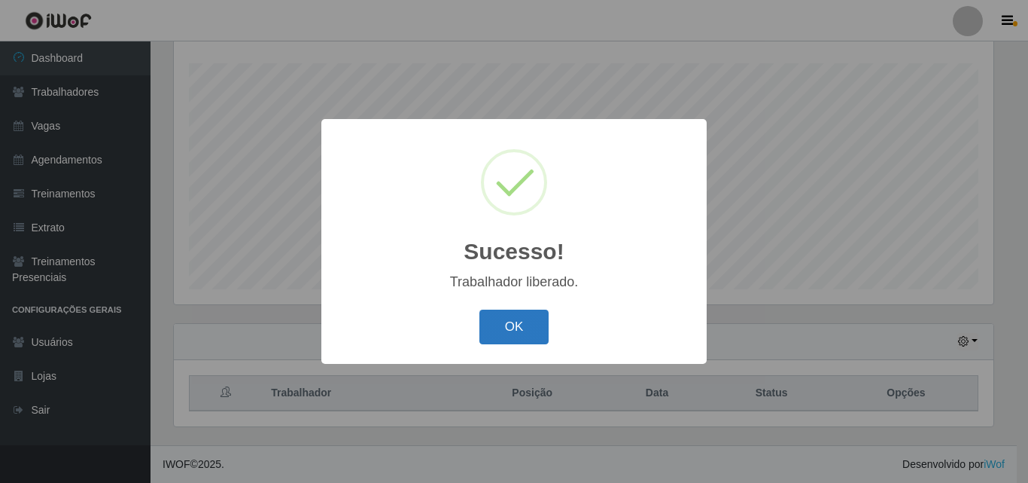
click at [531, 336] on button "OK" at bounding box center [515, 326] width 70 height 35
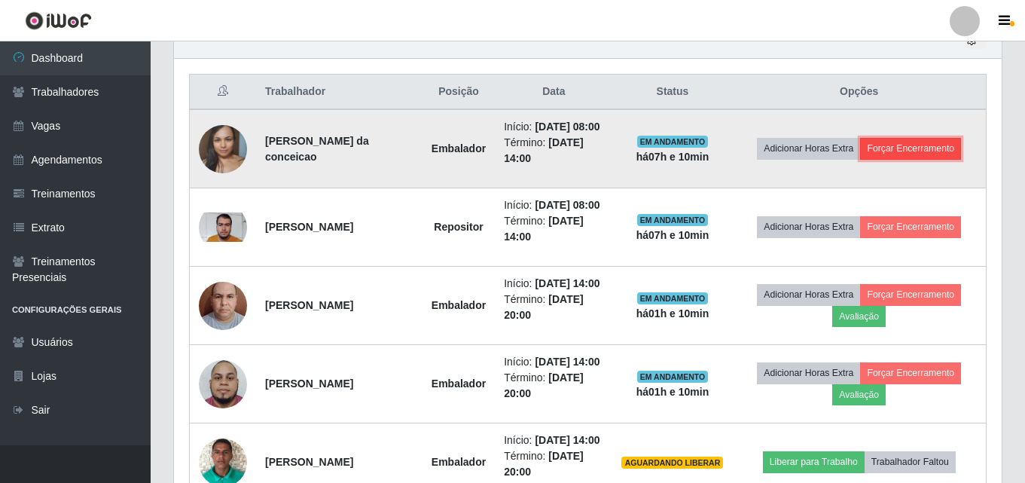
click at [902, 156] on button "Forçar Encerramento" at bounding box center [910, 148] width 101 height 21
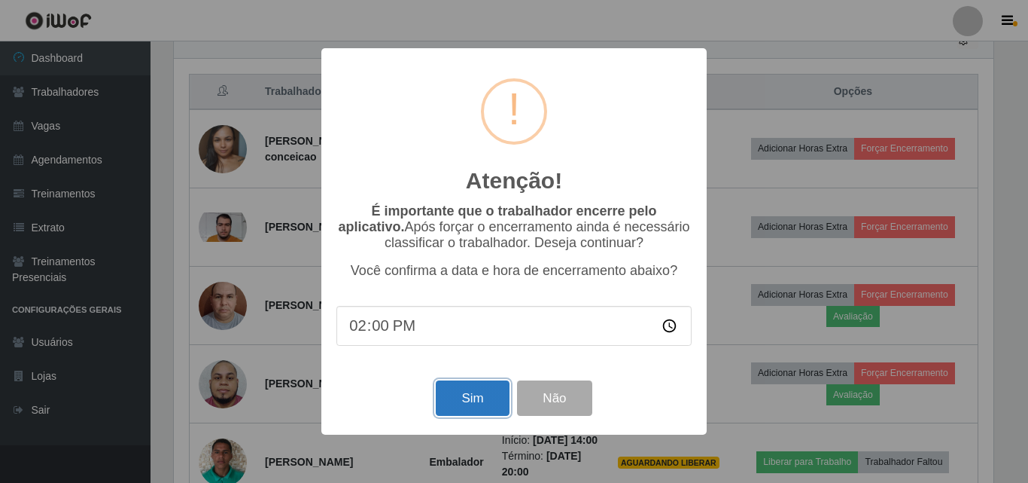
click at [489, 400] on button "Sim" at bounding box center [472, 397] width 73 height 35
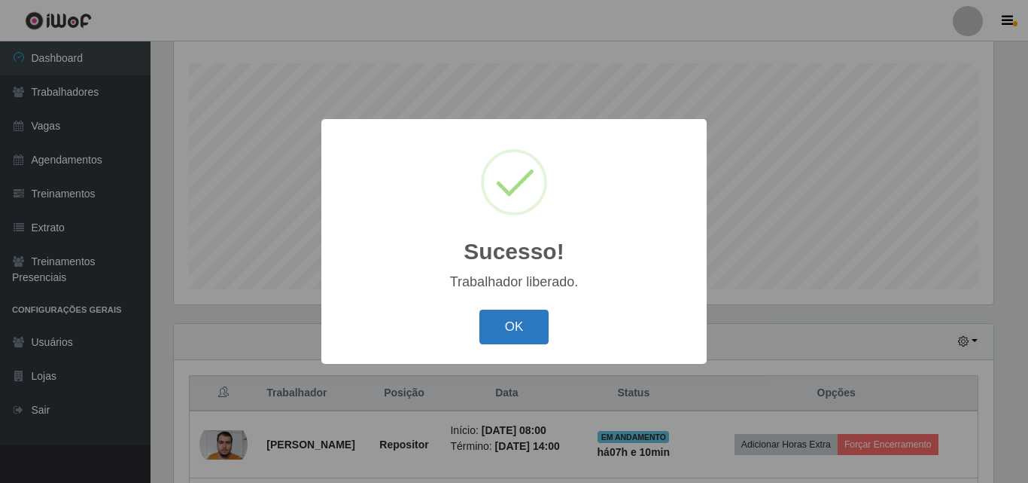
click at [511, 323] on button "OK" at bounding box center [515, 326] width 70 height 35
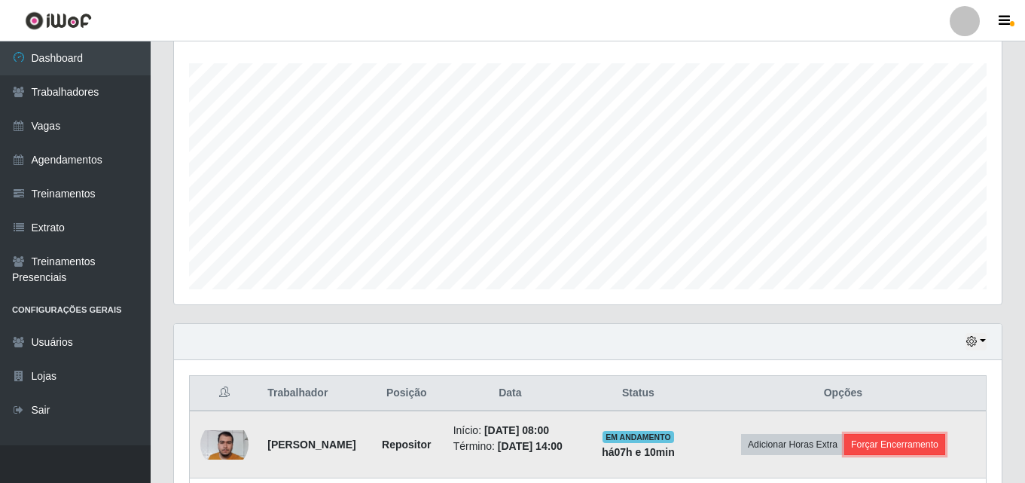
click at [900, 446] on button "Forçar Encerramento" at bounding box center [894, 444] width 101 height 21
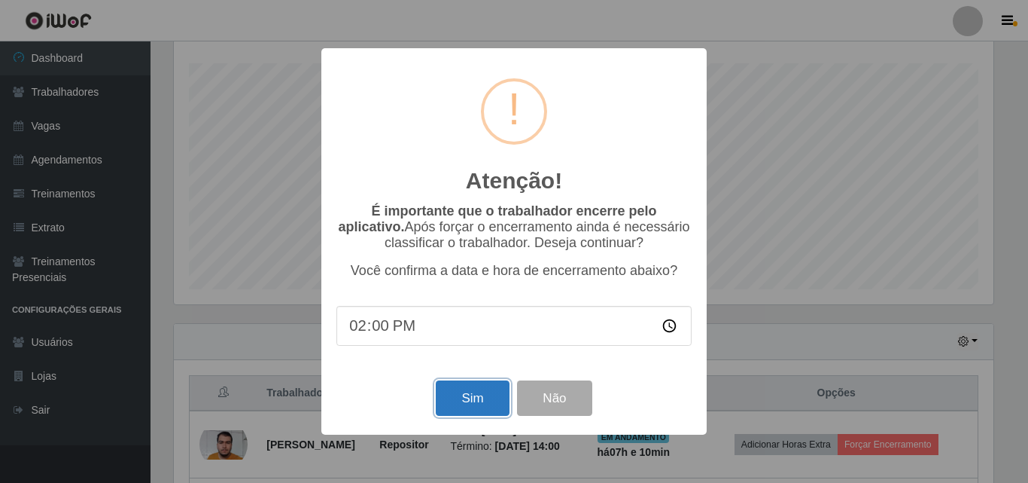
click at [481, 413] on button "Sim" at bounding box center [472, 397] width 73 height 35
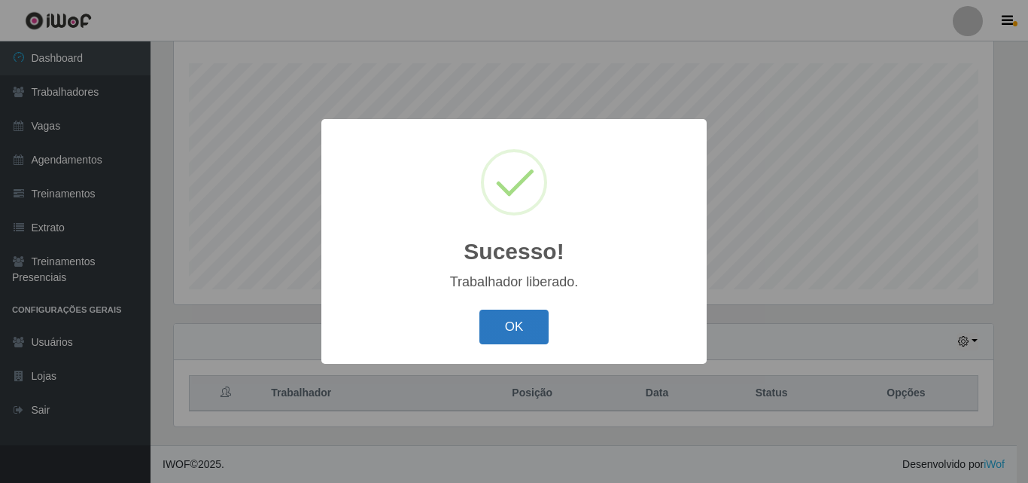
click at [503, 342] on button "OK" at bounding box center [515, 326] width 70 height 35
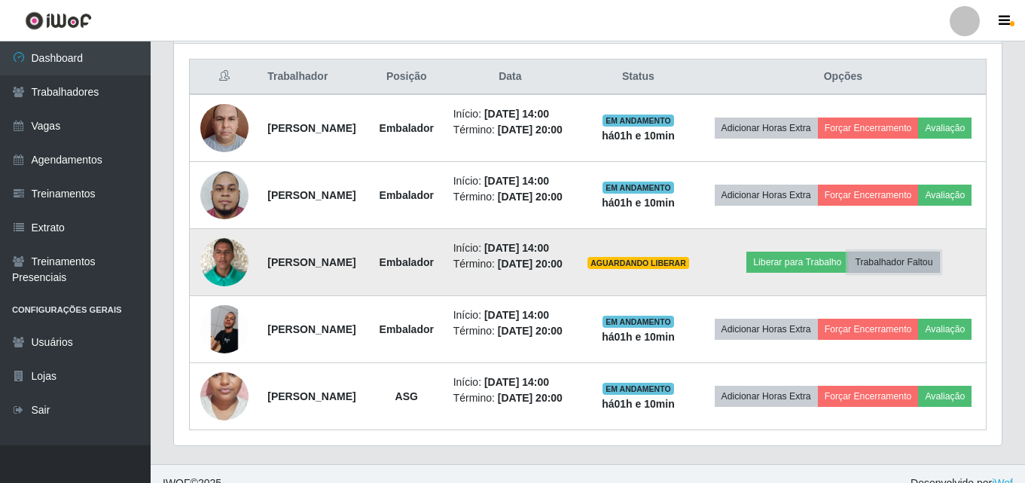
click at [925, 272] on button "Trabalhador Faltou" at bounding box center [893, 261] width 91 height 21
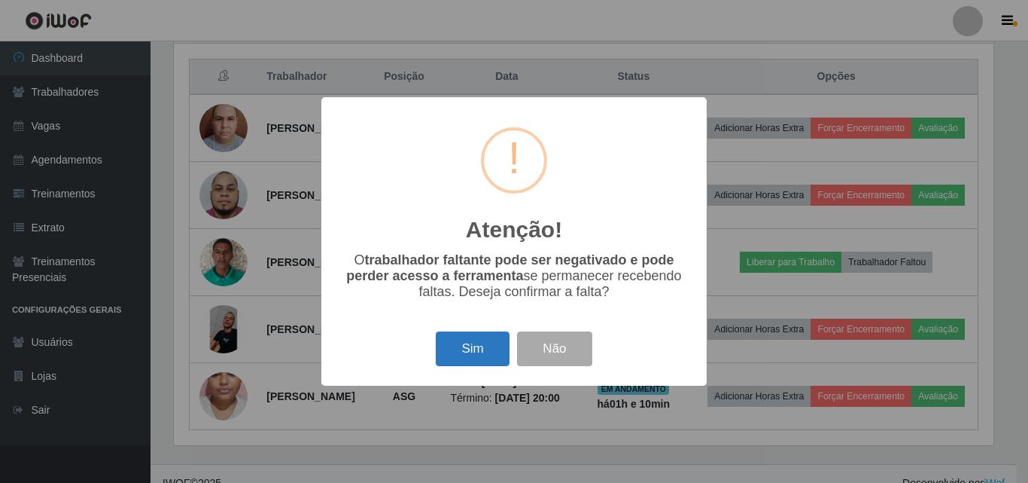
click at [471, 352] on button "Sim" at bounding box center [472, 348] width 73 height 35
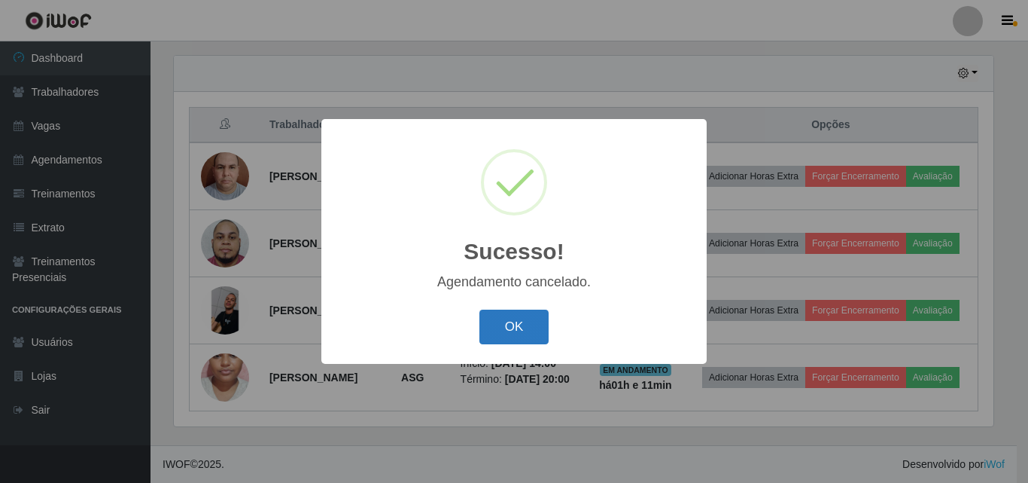
click at [519, 319] on button "OK" at bounding box center [515, 326] width 70 height 35
